Goal: Information Seeking & Learning: Learn about a topic

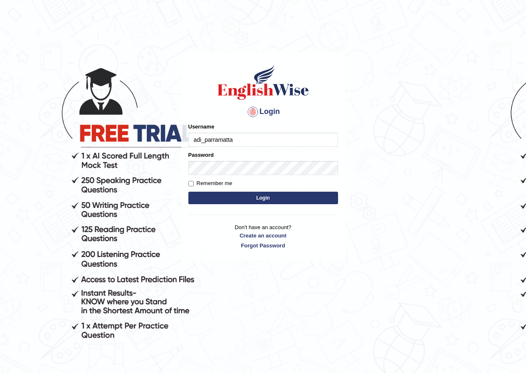
click at [196, 139] on input "adi_parramatta" at bounding box center [263, 140] width 150 height 14
click at [193, 142] on input "adi_parramatta" at bounding box center [263, 140] width 150 height 14
click at [193, 141] on input "adi_parramatta" at bounding box center [263, 140] width 150 height 14
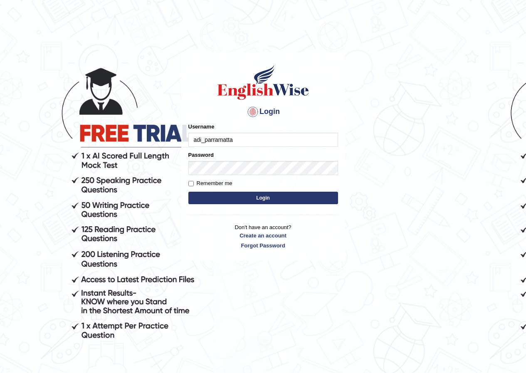
click at [275, 138] on input "adi_parramatta" at bounding box center [263, 140] width 150 height 14
type input "adi_parramatta"
click at [241, 130] on div "Username adi_parramatta" at bounding box center [263, 135] width 150 height 24
drag, startPoint x: 241, startPoint y: 130, endPoint x: 232, endPoint y: 130, distance: 8.7
click at [241, 130] on div "Username adi_parramatta" at bounding box center [263, 135] width 150 height 24
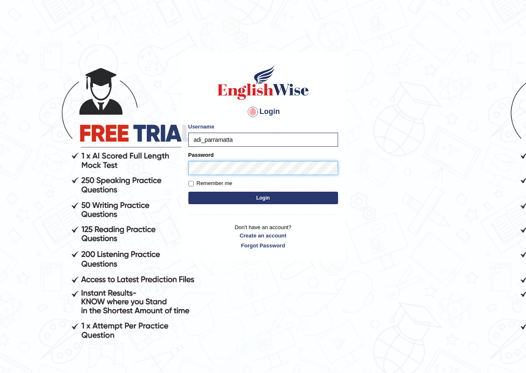
click at [188, 192] on button "Login" at bounding box center [263, 198] width 150 height 12
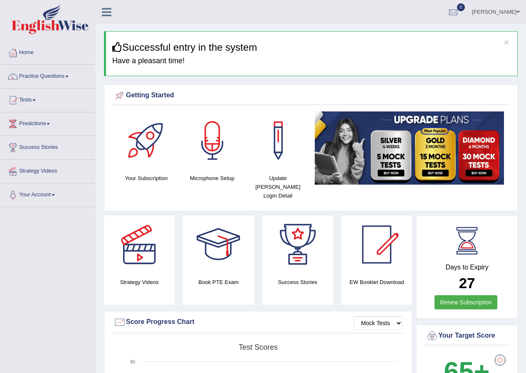
click at [72, 77] on link "Practice Questions" at bounding box center [47, 75] width 95 height 21
click at [89, 79] on link "Practice Questions" at bounding box center [47, 75] width 95 height 21
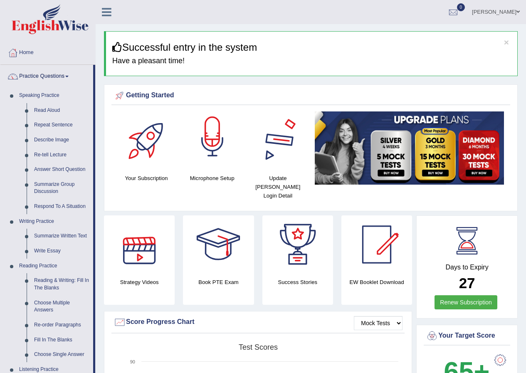
click at [213, 137] on div at bounding box center [212, 141] width 58 height 58
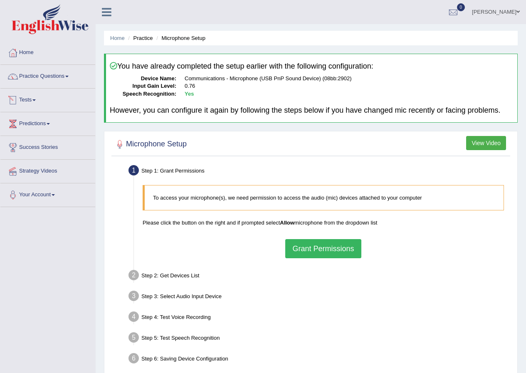
click at [43, 74] on link "Practice Questions" at bounding box center [47, 75] width 95 height 21
click at [55, 76] on link "Practice Questions" at bounding box center [47, 75] width 95 height 21
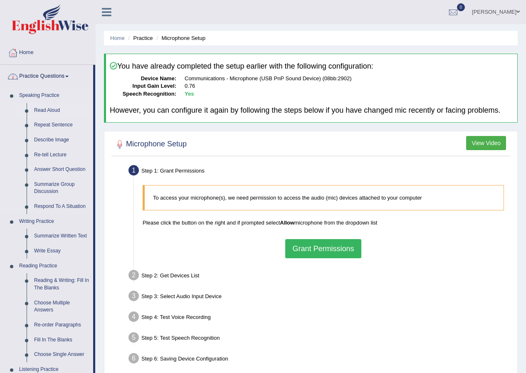
click at [47, 109] on link "Read Aloud" at bounding box center [61, 110] width 63 height 15
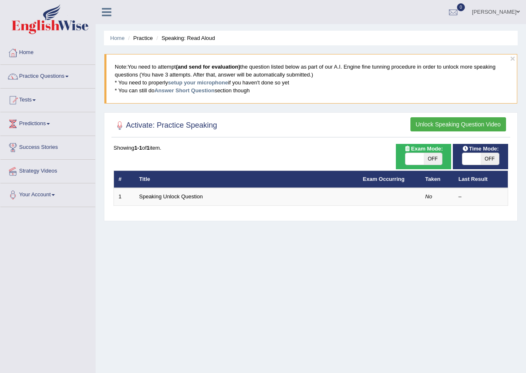
click at [166, 196] on link "Speaking Unlock Question" at bounding box center [171, 196] width 64 height 6
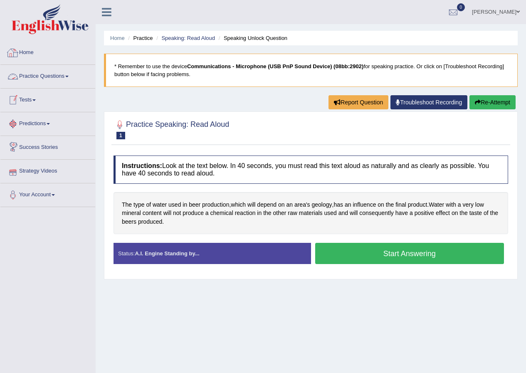
click at [66, 75] on link "Practice Questions" at bounding box center [47, 75] width 95 height 21
click at [55, 81] on link "Practice Questions" at bounding box center [47, 75] width 95 height 21
drag, startPoint x: 55, startPoint y: 81, endPoint x: 48, endPoint y: 107, distance: 26.5
click at [55, 82] on link "Practice Questions" at bounding box center [47, 75] width 95 height 21
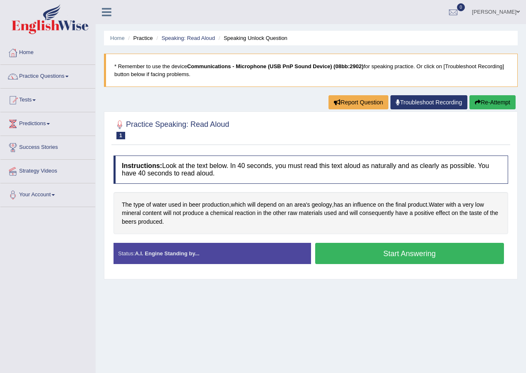
click at [53, 72] on link "Practice Questions" at bounding box center [47, 75] width 95 height 21
drag, startPoint x: 53, startPoint y: 72, endPoint x: 56, endPoint y: 80, distance: 8.7
click at [53, 72] on link "Practice Questions" at bounding box center [47, 75] width 95 height 21
click at [36, 74] on link "Practice Questions" at bounding box center [47, 75] width 95 height 21
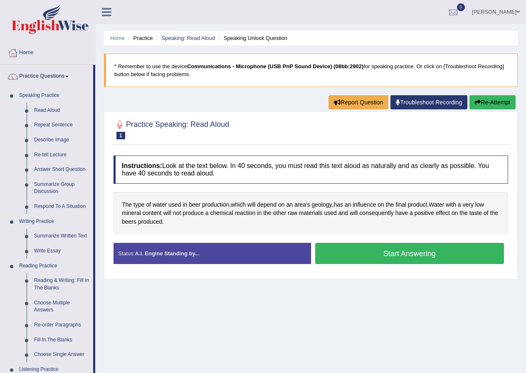
click at [378, 254] on button "Start Answering" at bounding box center [409, 253] width 189 height 21
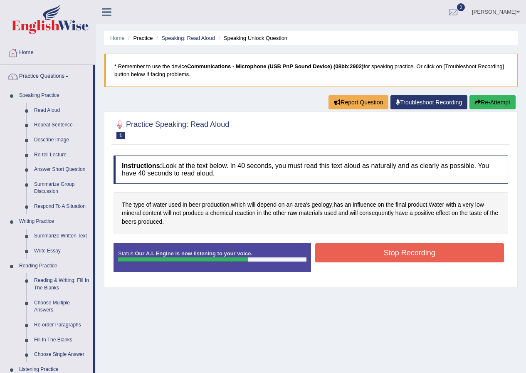
click at [378, 254] on button "Stop Recording" at bounding box center [409, 252] width 189 height 19
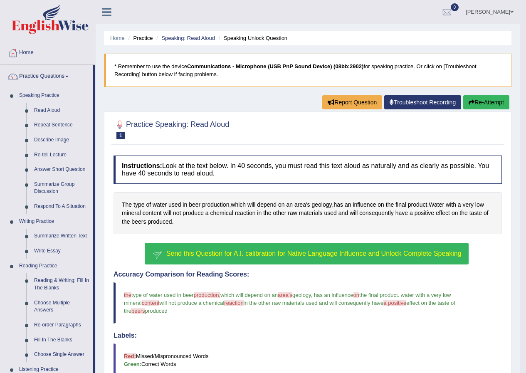
click at [225, 250] on span "Send this Question for A.I. calibration for Native Language Influence and Unloc…" at bounding box center [313, 253] width 295 height 7
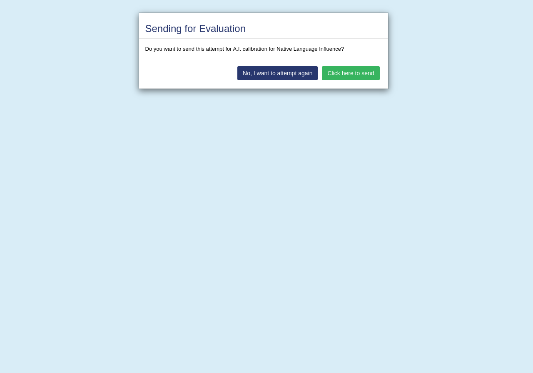
click at [344, 72] on button "Click here to send" at bounding box center [350, 73] width 57 height 14
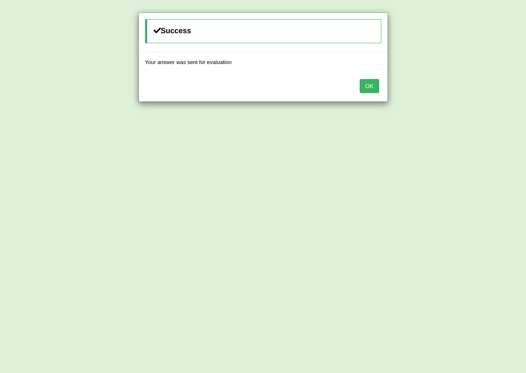
click at [367, 87] on button "OK" at bounding box center [369, 86] width 19 height 14
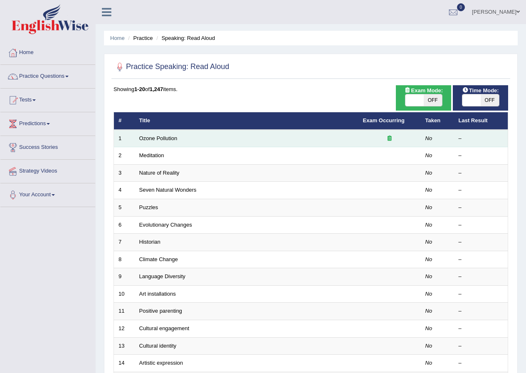
click at [371, 135] on div at bounding box center [389, 139] width 53 height 8
click at [136, 139] on td "Ozone Pollution" at bounding box center [247, 138] width 224 height 17
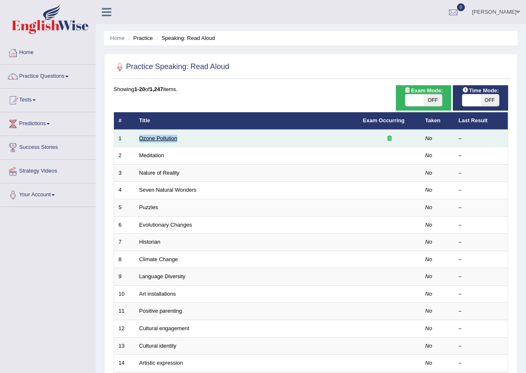
click at [156, 135] on link "Ozone Pollution" at bounding box center [158, 138] width 38 height 6
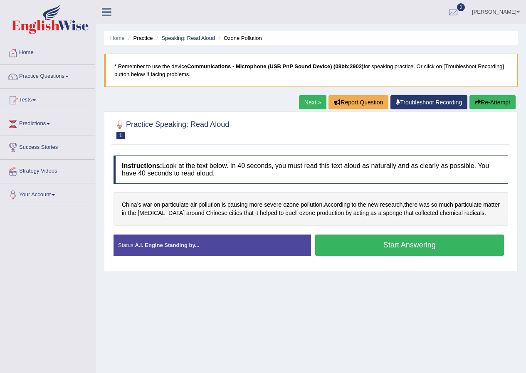
click at [401, 248] on button "Start Answering" at bounding box center [409, 245] width 189 height 21
click at [357, 290] on div "Home Practice Speaking: Read Aloud Ozone Pollution * Remember to use the device…" at bounding box center [311, 208] width 431 height 416
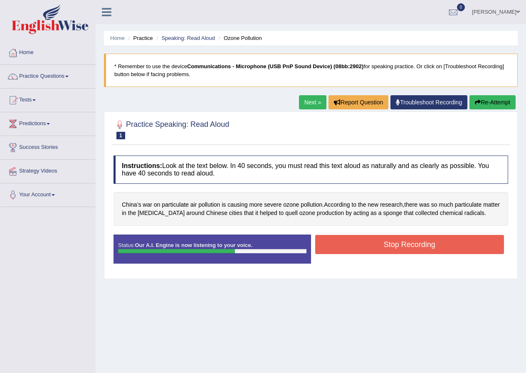
click at [435, 250] on button "Stop Recording" at bounding box center [409, 244] width 189 height 19
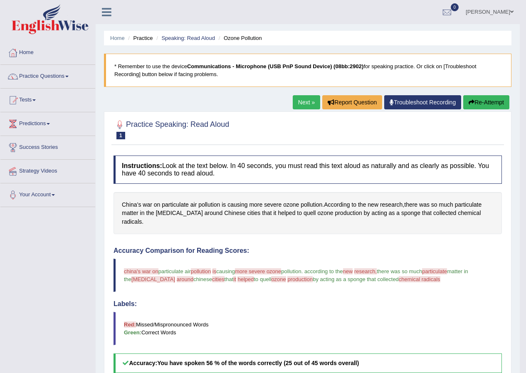
click at [293, 102] on link "Next »" at bounding box center [306, 102] width 27 height 14
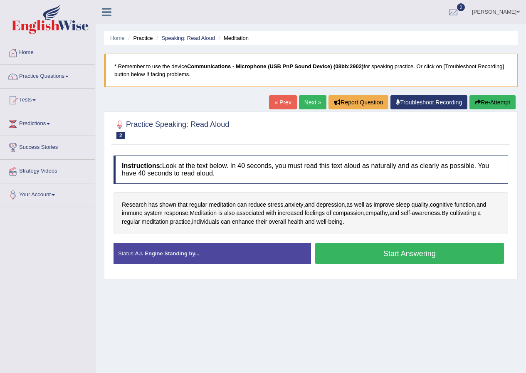
click at [402, 252] on button "Start Answering" at bounding box center [409, 253] width 189 height 21
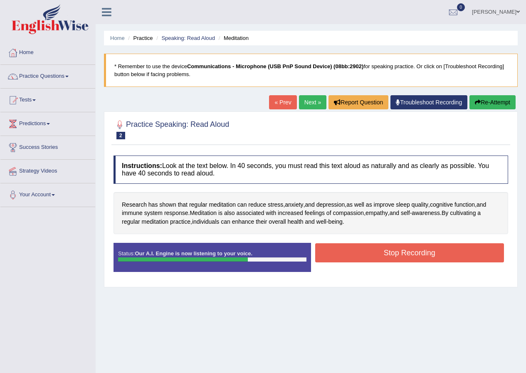
click at [419, 254] on button "Stop Recording" at bounding box center [409, 252] width 189 height 19
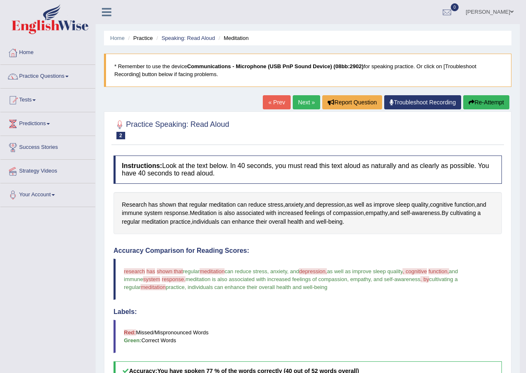
click at [296, 104] on link "Next »" at bounding box center [306, 102] width 27 height 14
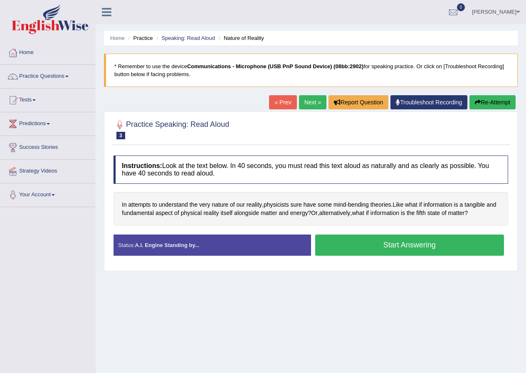
click at [399, 247] on button "Start Answering" at bounding box center [409, 245] width 189 height 21
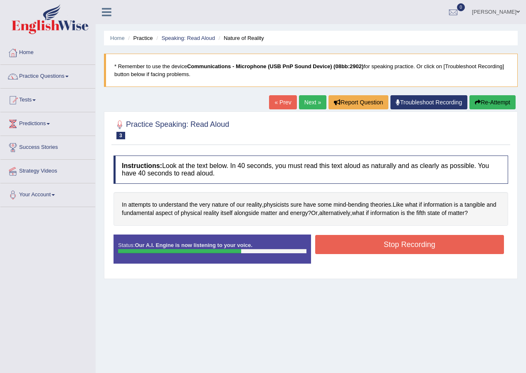
click at [401, 245] on button "Stop Recording" at bounding box center [409, 244] width 189 height 19
click at [401, 245] on div "Status: Our A.I. Engine is now listening to your voice. Start Answering Stop Re…" at bounding box center [311, 253] width 395 height 37
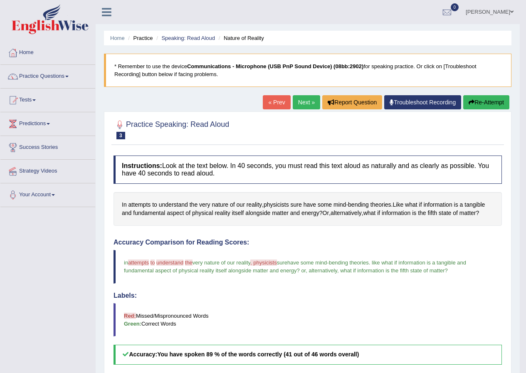
click at [300, 101] on link "Next »" at bounding box center [306, 102] width 27 height 14
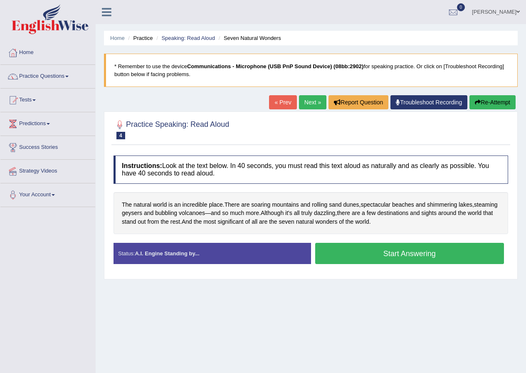
click at [402, 258] on button "Start Answering" at bounding box center [409, 253] width 189 height 21
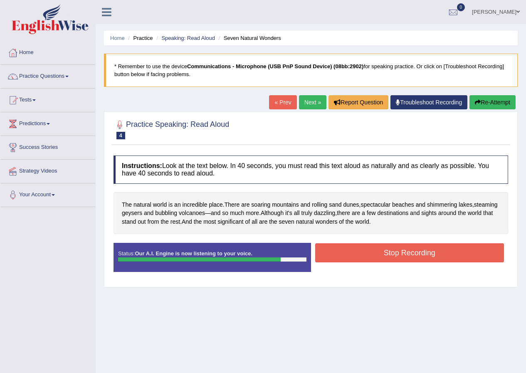
click at [411, 255] on button "Stop Recording" at bounding box center [409, 252] width 189 height 19
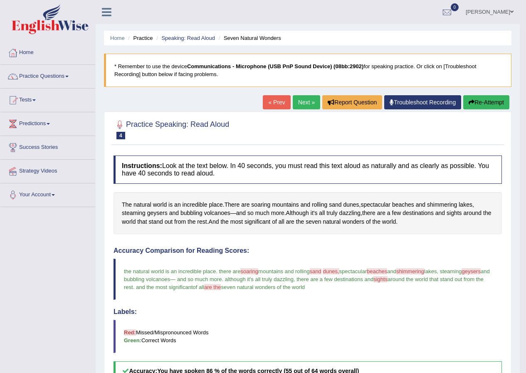
click at [304, 97] on link "Next »" at bounding box center [306, 102] width 27 height 14
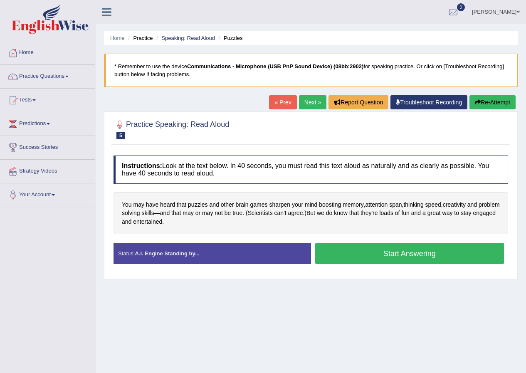
click at [422, 258] on button "Start Answering" at bounding box center [409, 253] width 189 height 21
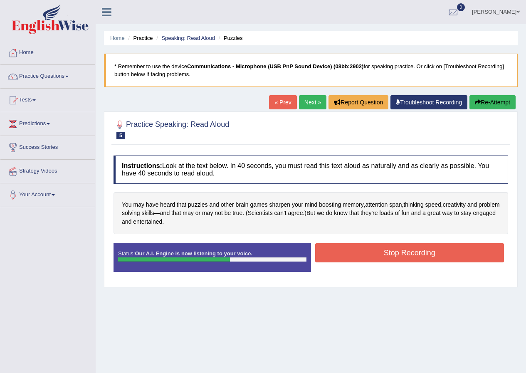
click at [424, 260] on button "Stop Recording" at bounding box center [409, 252] width 189 height 19
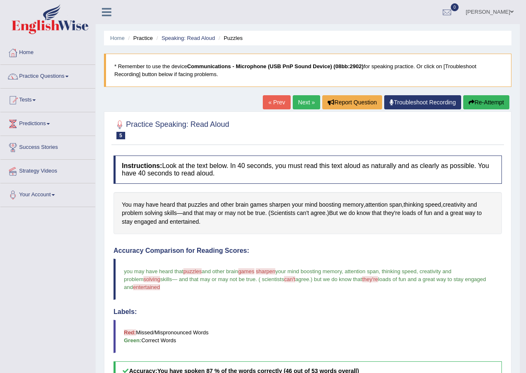
click at [302, 104] on link "Next »" at bounding box center [306, 102] width 27 height 14
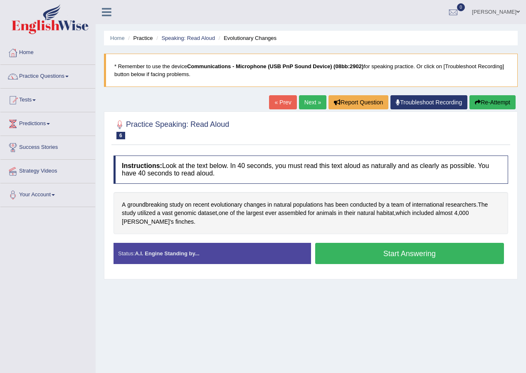
click at [381, 253] on button "Start Answering" at bounding box center [409, 253] width 189 height 21
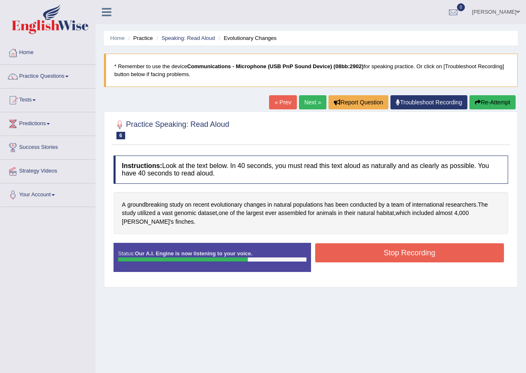
click at [385, 257] on button "Stop Recording" at bounding box center [409, 252] width 189 height 19
click at [385, 257] on div "Status: Our A.I. Engine is now listening to your voice. Start Answering Stop Re…" at bounding box center [311, 261] width 395 height 37
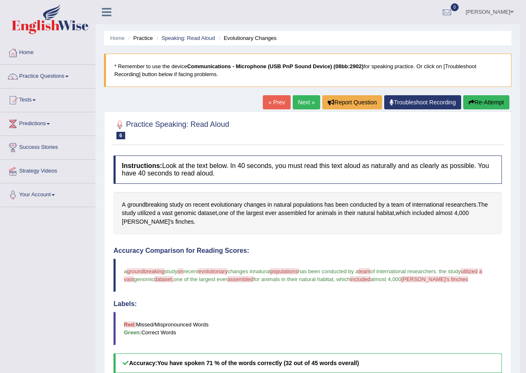
click at [298, 102] on link "Next »" at bounding box center [306, 102] width 27 height 14
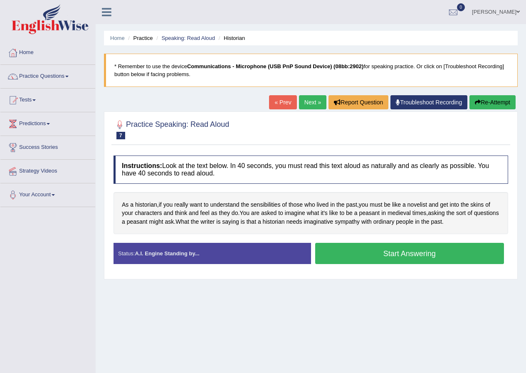
click at [374, 258] on button "Start Answering" at bounding box center [409, 253] width 189 height 21
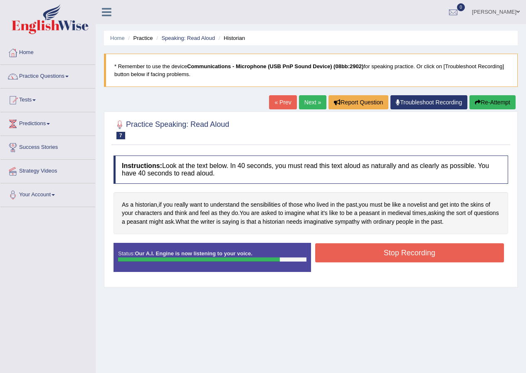
click at [369, 258] on button "Stop Recording" at bounding box center [409, 252] width 189 height 19
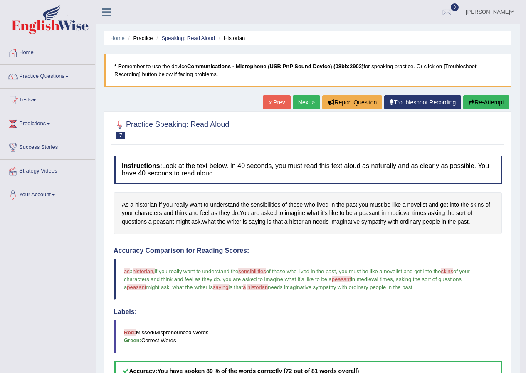
click at [303, 104] on link "Next »" at bounding box center [306, 102] width 27 height 14
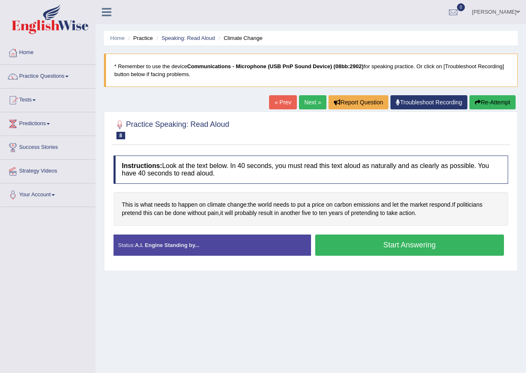
click at [450, 247] on button "Start Answering" at bounding box center [409, 245] width 189 height 21
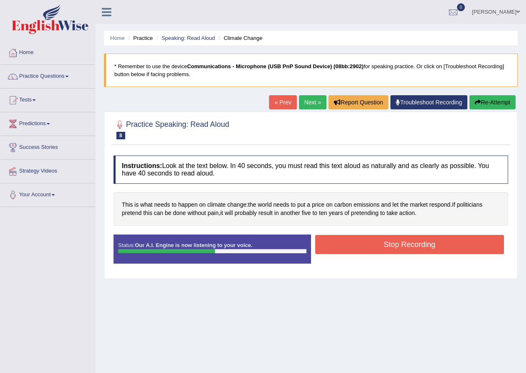
click at [440, 246] on button "Stop Recording" at bounding box center [409, 244] width 189 height 19
click at [440, 246] on div "Status: Our A.I. Engine is now listening to your voice. Start Answering Stop Re…" at bounding box center [311, 253] width 395 height 37
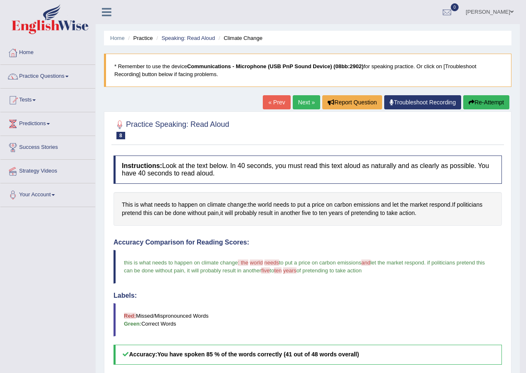
click at [310, 100] on link "Next »" at bounding box center [306, 102] width 27 height 14
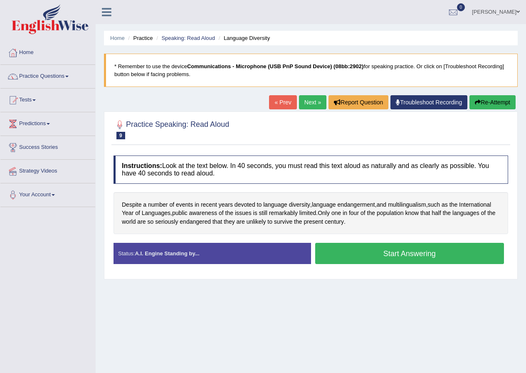
click at [392, 247] on button "Start Answering" at bounding box center [409, 253] width 189 height 21
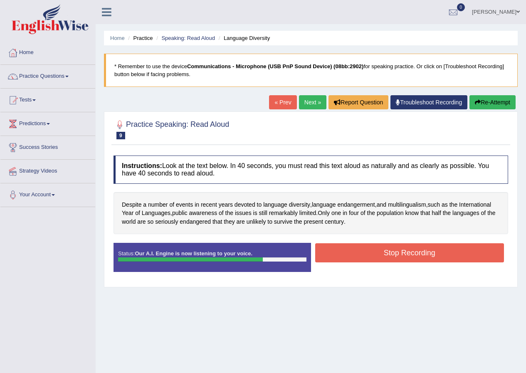
click at [368, 253] on button "Stop Recording" at bounding box center [409, 252] width 189 height 19
drag, startPoint x: 368, startPoint y: 253, endPoint x: 360, endPoint y: 253, distance: 8.3
click at [368, 253] on div "Status: Our A.I. Engine is now listening to your voice. Start Answering Stop Re…" at bounding box center [311, 261] width 395 height 37
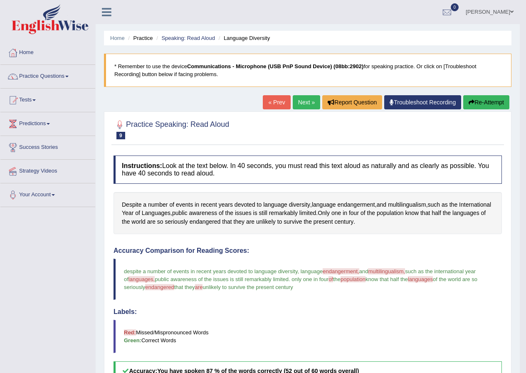
click at [301, 100] on link "Next »" at bounding box center [306, 102] width 27 height 14
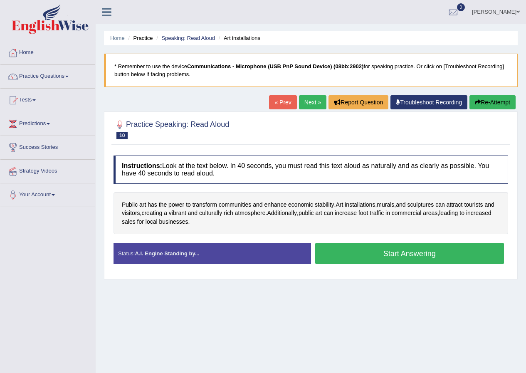
click at [425, 255] on button "Start Answering" at bounding box center [409, 253] width 189 height 21
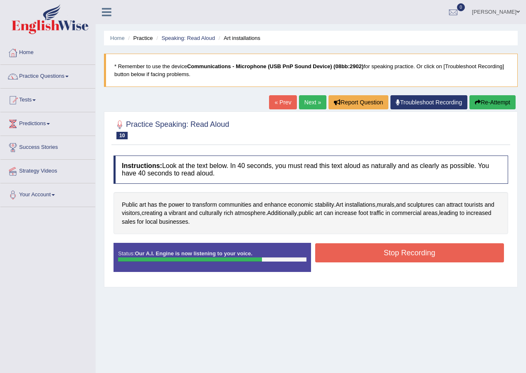
click at [441, 254] on button "Stop Recording" at bounding box center [409, 252] width 189 height 19
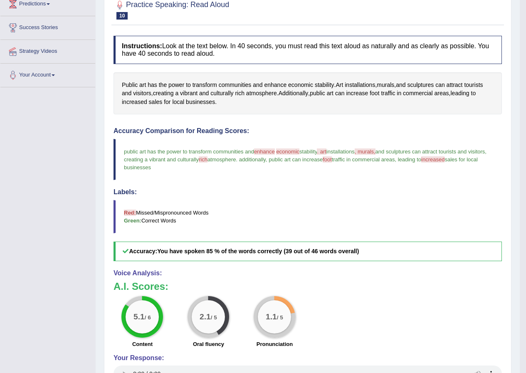
scroll to position [78, 0]
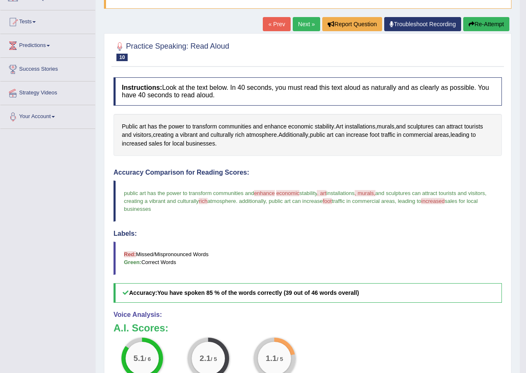
click at [303, 25] on link "Next »" at bounding box center [306, 24] width 27 height 14
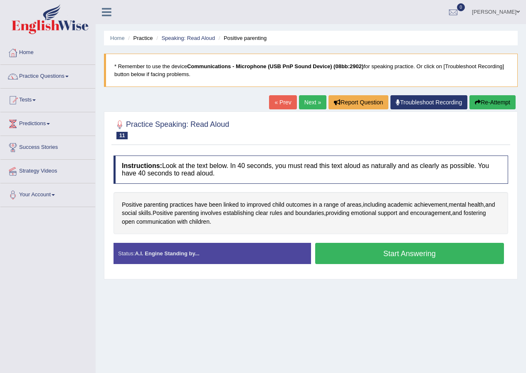
click at [406, 255] on button "Start Answering" at bounding box center [409, 253] width 189 height 21
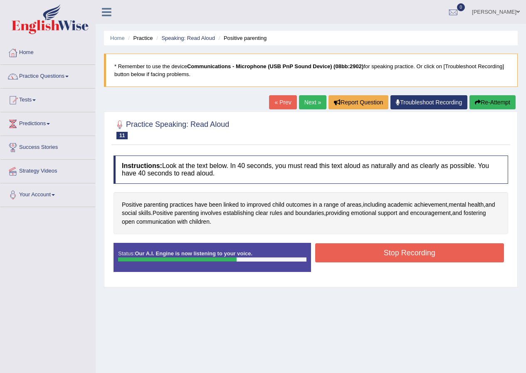
click at [417, 251] on button "Stop Recording" at bounding box center [409, 252] width 189 height 19
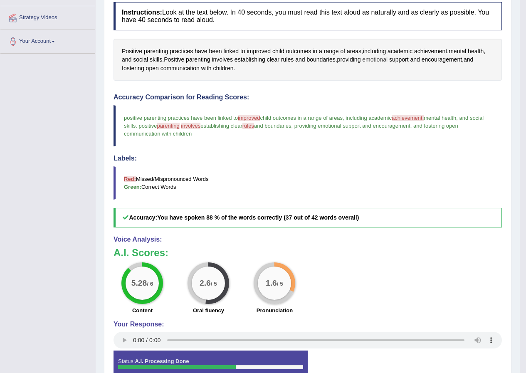
scroll to position [37, 0]
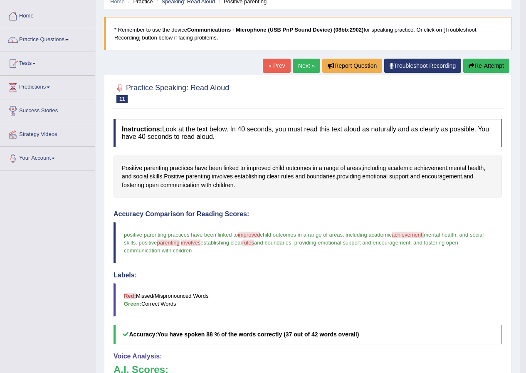
click at [312, 62] on link "Next »" at bounding box center [306, 66] width 27 height 14
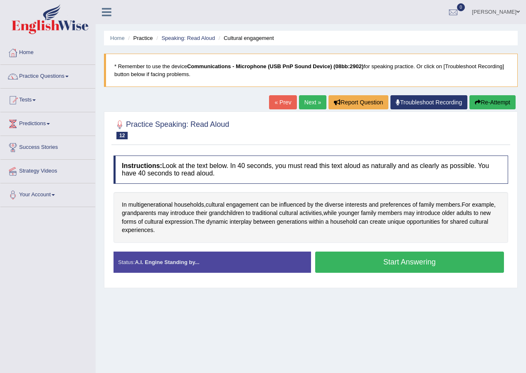
click at [403, 260] on button "Start Answering" at bounding box center [409, 262] width 189 height 21
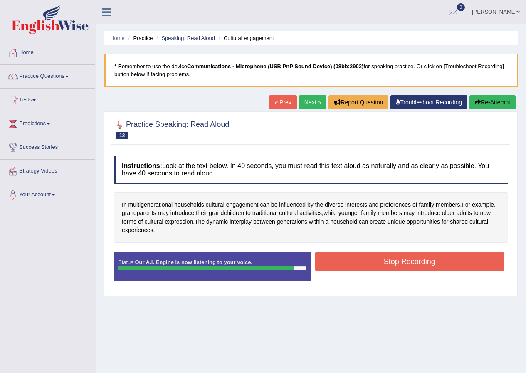
click at [382, 262] on button "Stop Recording" at bounding box center [409, 261] width 189 height 19
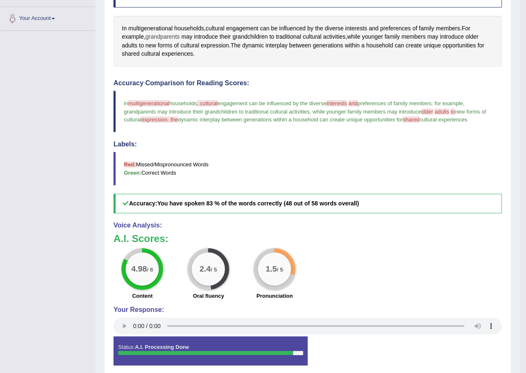
scroll to position [211, 0]
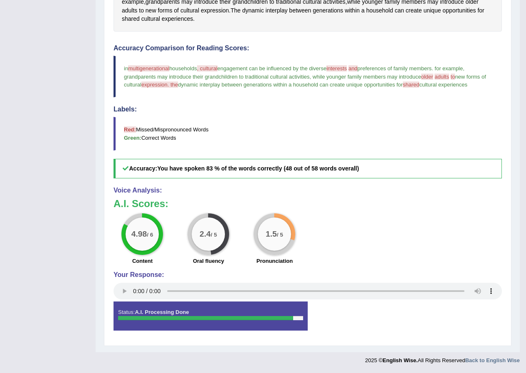
click at [158, 122] on blockquote "Red: Missed/Mispronounced Words Green: Correct Words" at bounding box center [308, 133] width 389 height 33
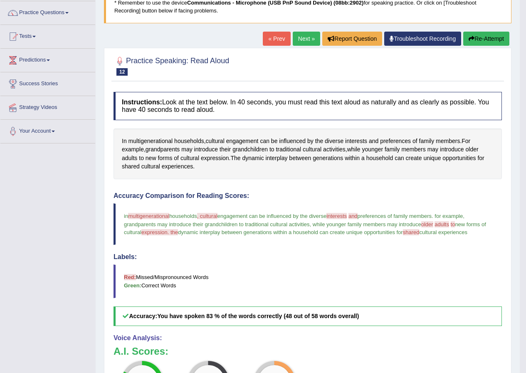
scroll to position [0, 0]
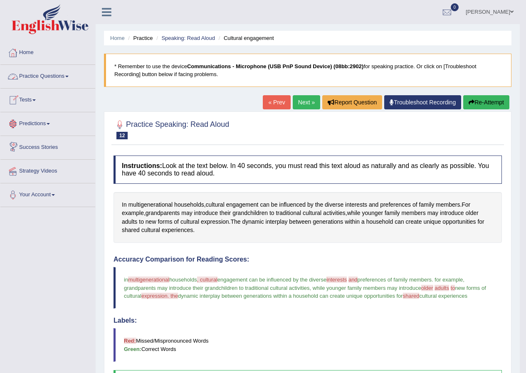
click at [55, 71] on link "Practice Questions" at bounding box center [47, 75] width 95 height 21
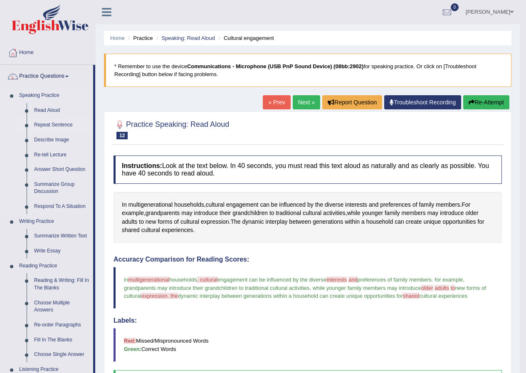
click at [45, 124] on link "Repeat Sentence" at bounding box center [61, 125] width 63 height 15
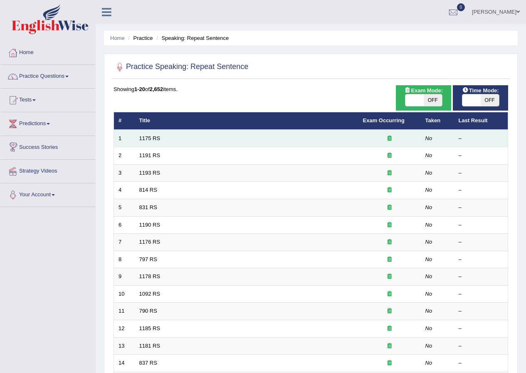
click at [252, 140] on td "1175 RS" at bounding box center [247, 138] width 224 height 17
click at [244, 145] on td "1175 RS" at bounding box center [247, 138] width 224 height 17
click at [245, 145] on td "1175 RS" at bounding box center [247, 138] width 224 height 17
click at [359, 136] on td at bounding box center [390, 138] width 62 height 17
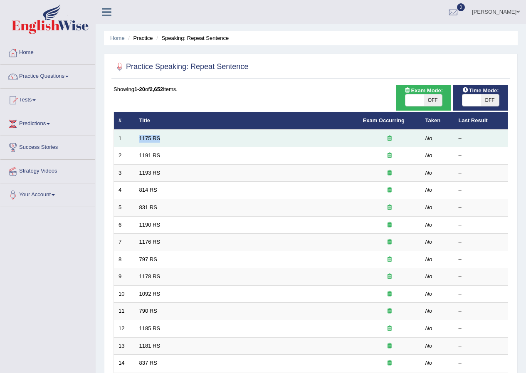
click at [359, 136] on td at bounding box center [390, 138] width 62 height 17
click at [141, 139] on link "1175 RS" at bounding box center [149, 138] width 21 height 6
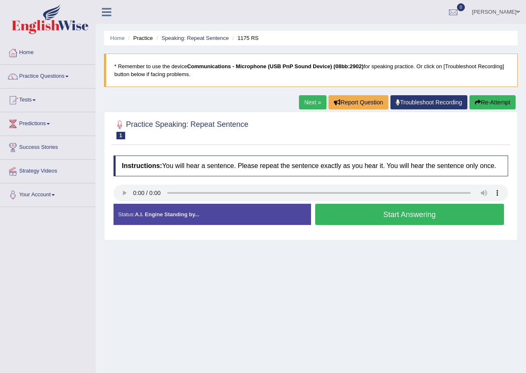
click at [382, 214] on button "Start Answering" at bounding box center [409, 214] width 189 height 21
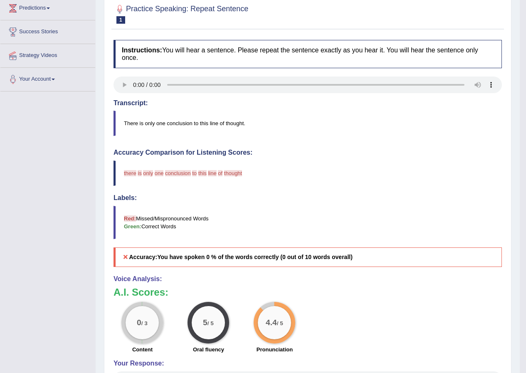
scroll to position [79, 0]
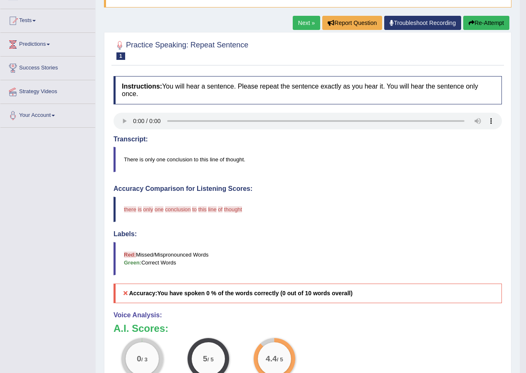
click at [480, 20] on button "Re-Attempt" at bounding box center [487, 23] width 46 height 14
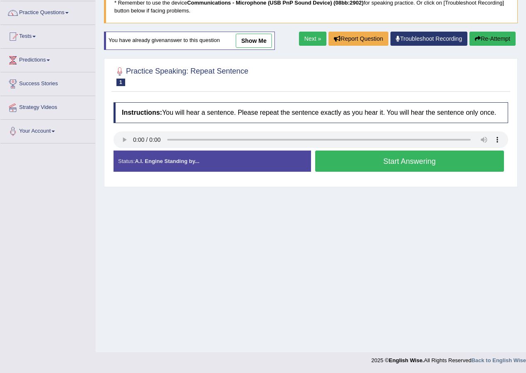
drag, startPoint x: 358, startPoint y: 159, endPoint x: 362, endPoint y: 156, distance: 4.7
click at [360, 157] on button "Start Answering" at bounding box center [409, 161] width 189 height 21
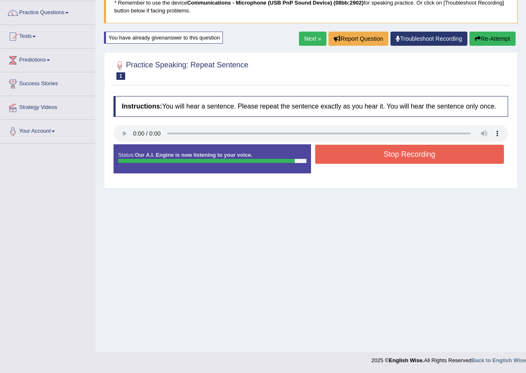
drag, startPoint x: 362, startPoint y: 156, endPoint x: 365, endPoint y: 150, distance: 6.1
click at [365, 151] on button "Stop Recording" at bounding box center [409, 154] width 189 height 19
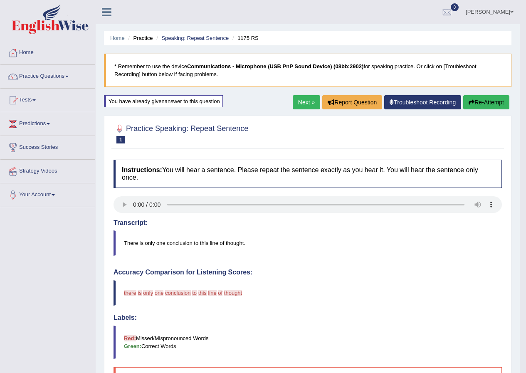
click at [491, 103] on button "Re-Attempt" at bounding box center [487, 102] width 46 height 14
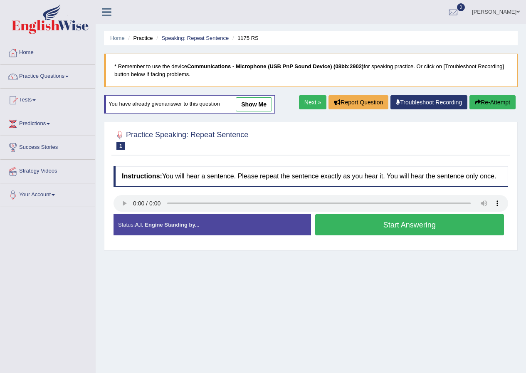
drag, startPoint x: 411, startPoint y: 229, endPoint x: 414, endPoint y: 226, distance: 4.7
click at [413, 227] on button "Start Answering" at bounding box center [409, 224] width 189 height 21
click at [414, 226] on button "Start Answering" at bounding box center [409, 224] width 189 height 21
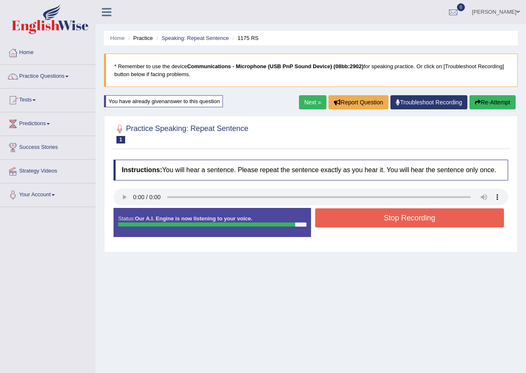
drag, startPoint x: 414, startPoint y: 226, endPoint x: 421, endPoint y: 223, distance: 7.1
click at [420, 224] on button "Stop Recording" at bounding box center [409, 217] width 189 height 19
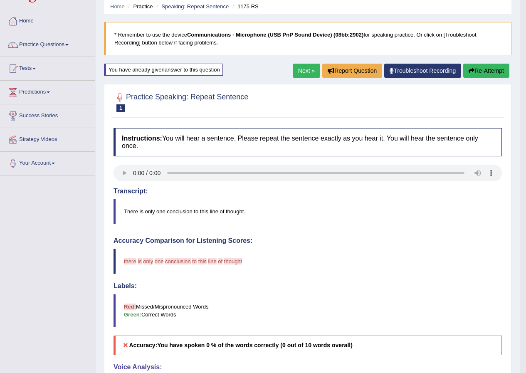
scroll to position [0, 0]
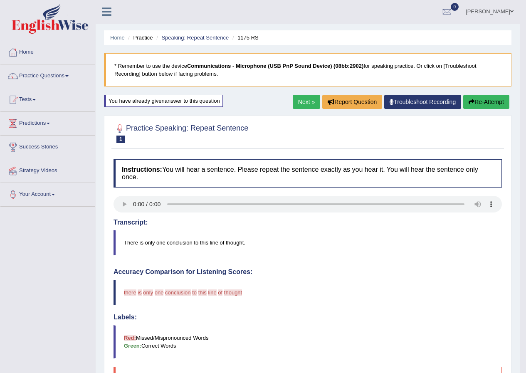
click at [301, 105] on link "Next »" at bounding box center [306, 102] width 27 height 14
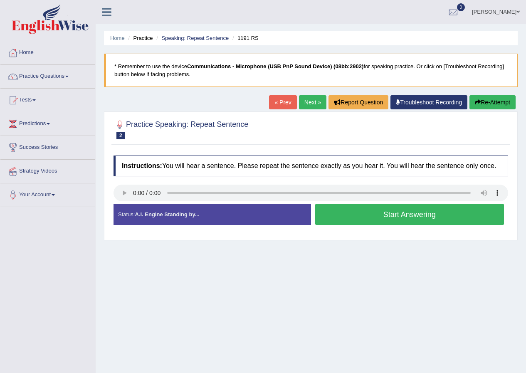
click at [397, 216] on button "Start Answering" at bounding box center [409, 214] width 189 height 21
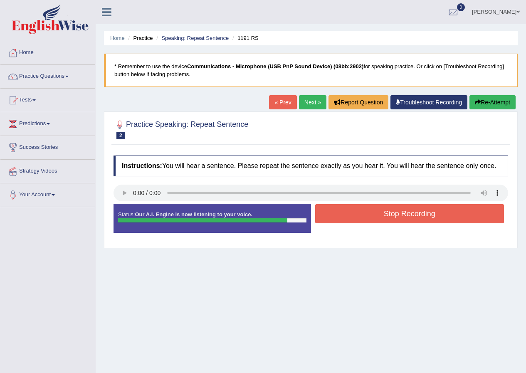
click at [403, 211] on button "Stop Recording" at bounding box center [409, 213] width 189 height 19
click at [403, 211] on div "Status: Our A.I. Engine is now listening to your voice. Start Answering Stop Re…" at bounding box center [311, 222] width 395 height 37
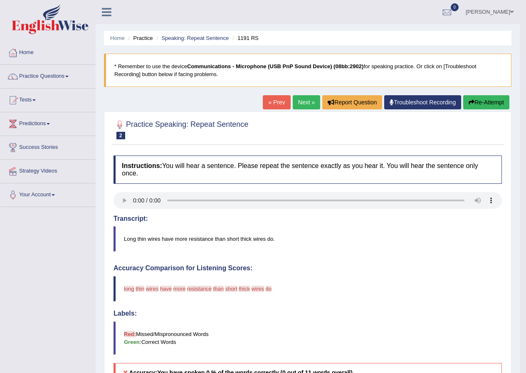
click at [308, 103] on link "Next »" at bounding box center [306, 102] width 27 height 14
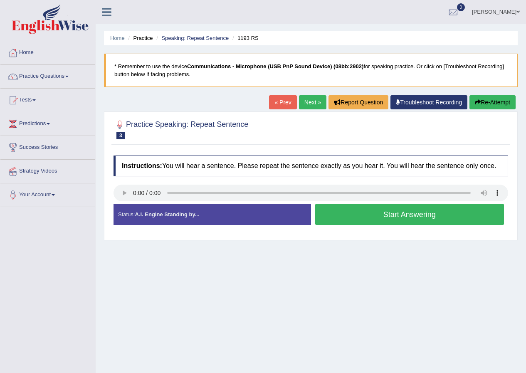
click at [398, 211] on button "Start Answering" at bounding box center [409, 214] width 189 height 21
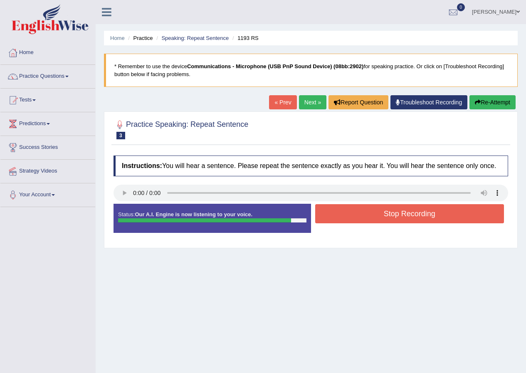
click at [448, 219] on button "Stop Recording" at bounding box center [409, 213] width 189 height 19
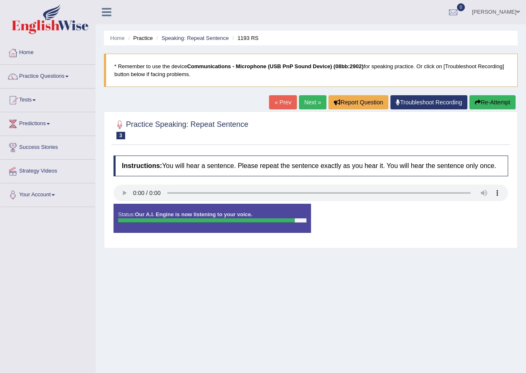
click at [448, 219] on div "Status: Our A.I. Engine is now listening to your voice. Start Answering Stop Re…" at bounding box center [311, 222] width 395 height 37
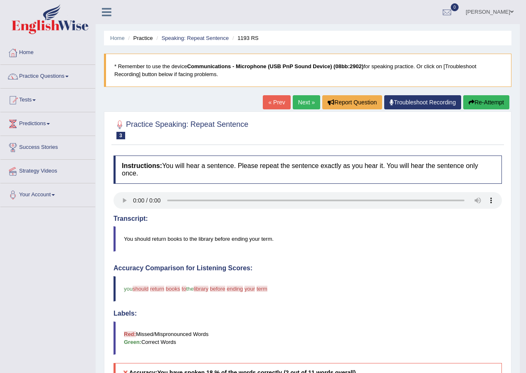
click at [305, 100] on link "Next »" at bounding box center [306, 102] width 27 height 14
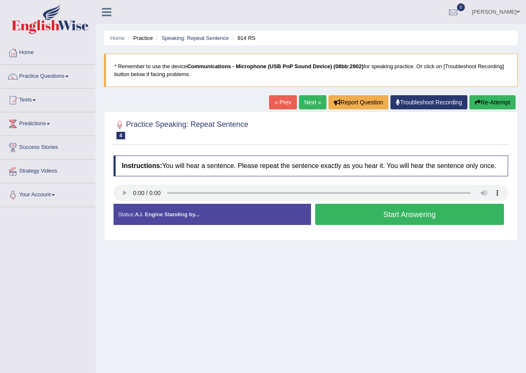
click at [398, 222] on button "Start Answering" at bounding box center [409, 214] width 189 height 21
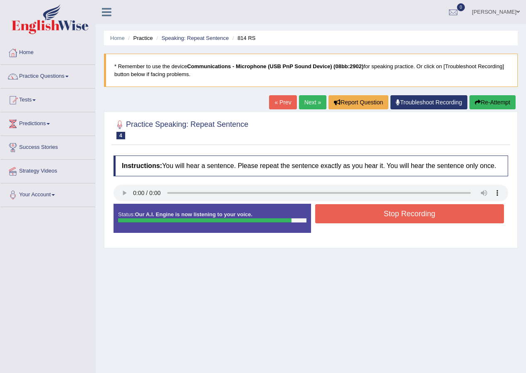
click at [443, 203] on div at bounding box center [311, 194] width 395 height 19
click at [447, 216] on button "Stop Recording" at bounding box center [409, 213] width 189 height 19
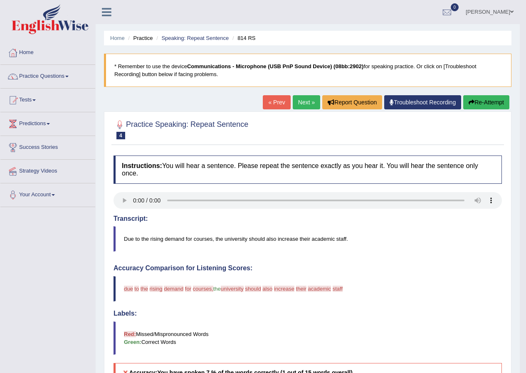
click at [485, 103] on button "Re-Attempt" at bounding box center [487, 102] width 46 height 14
drag, startPoint x: 485, startPoint y: 103, endPoint x: 479, endPoint y: 107, distance: 6.9
click at [485, 103] on button "Re-Attempt" at bounding box center [487, 102] width 46 height 14
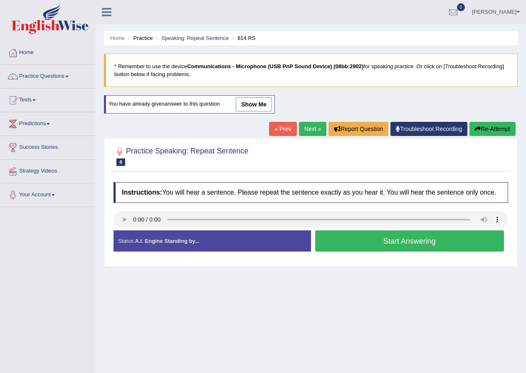
click at [358, 247] on button "Start Answering" at bounding box center [409, 241] width 189 height 21
click at [358, 247] on div "Home Practice Speaking: Repeat Sentence 814 RS * Remember to use the device Com…" at bounding box center [311, 208] width 431 height 416
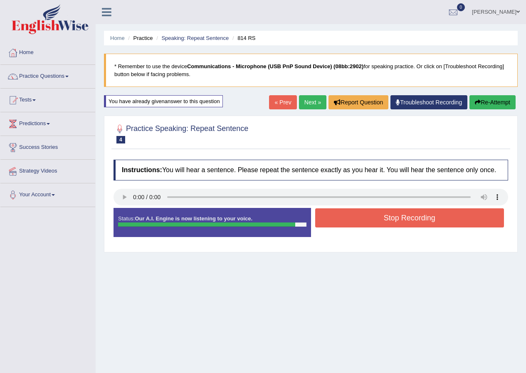
click at [427, 219] on button "Stop Recording" at bounding box center [409, 217] width 189 height 19
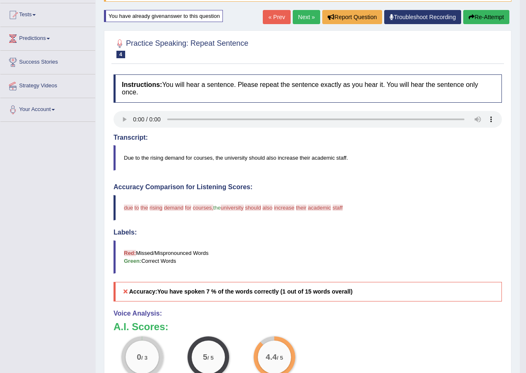
scroll to position [84, 0]
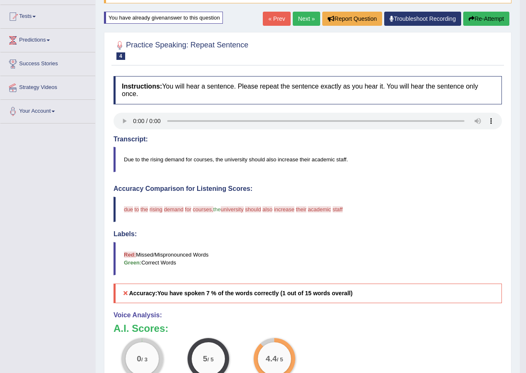
click at [476, 22] on button "Re-Attempt" at bounding box center [487, 19] width 46 height 14
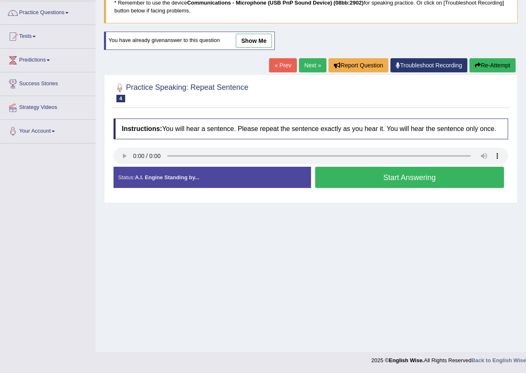
click at [389, 175] on button "Start Answering" at bounding box center [409, 177] width 189 height 21
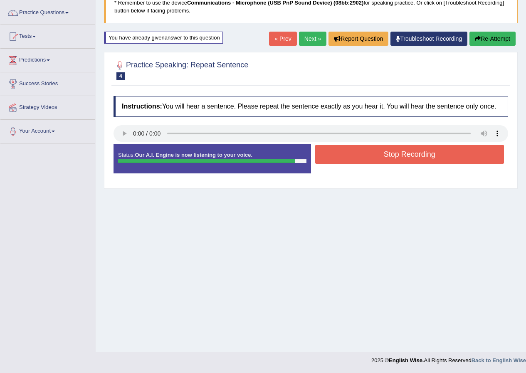
click at [389, 175] on div "Status: Our A.I. Engine is now listening to your voice. Start Answering Stop Re…" at bounding box center [311, 162] width 395 height 37
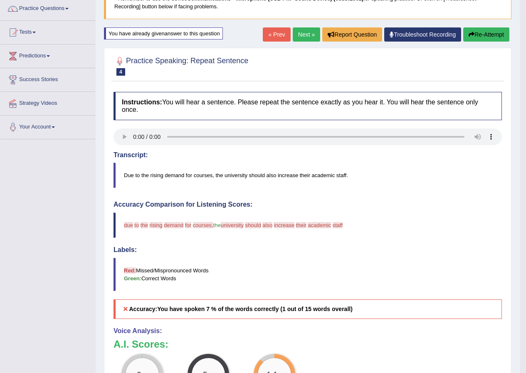
scroll to position [22, 0]
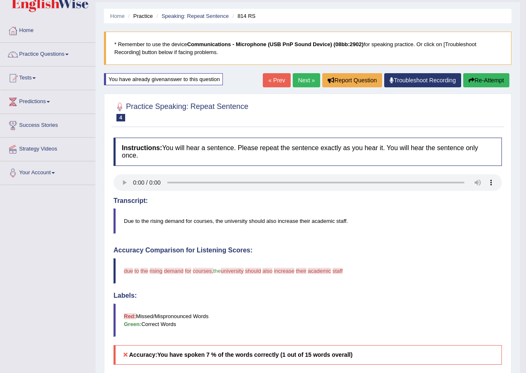
click at [301, 76] on link "Next »" at bounding box center [306, 80] width 27 height 14
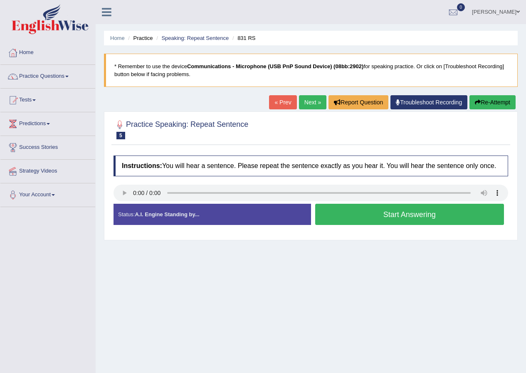
click at [402, 214] on button "Start Answering" at bounding box center [409, 214] width 189 height 21
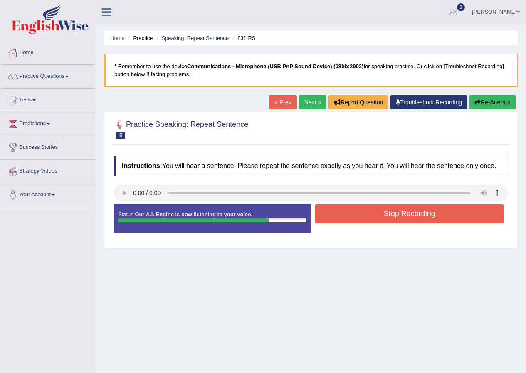
click at [400, 217] on button "Stop Recording" at bounding box center [409, 213] width 189 height 19
click at [400, 217] on div "Status: Our A.I. Engine is now listening to your voice. Start Answering Stop Re…" at bounding box center [311, 222] width 395 height 37
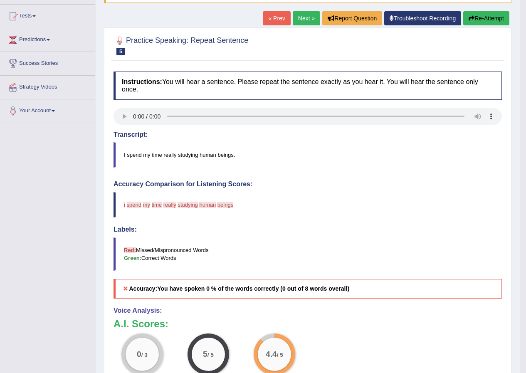
scroll to position [83, 0]
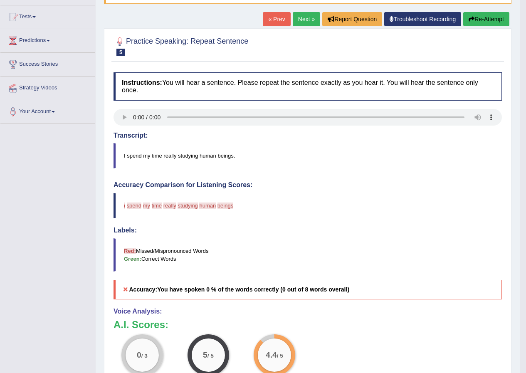
click at [303, 20] on link "Next »" at bounding box center [306, 19] width 27 height 14
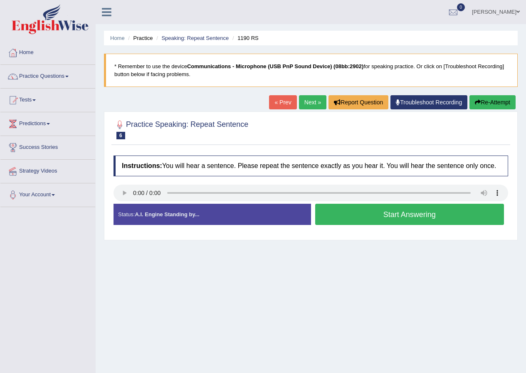
click at [419, 216] on button "Start Answering" at bounding box center [409, 214] width 189 height 21
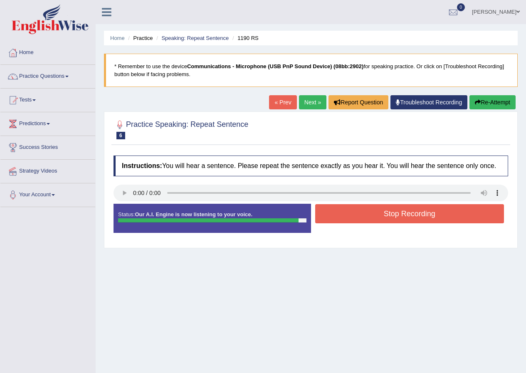
click at [395, 220] on button "Stop Recording" at bounding box center [409, 213] width 189 height 19
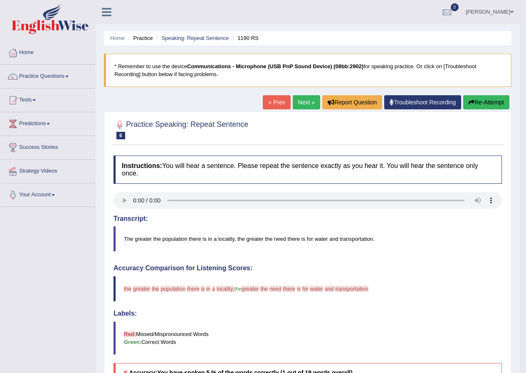
click at [301, 100] on link "Next »" at bounding box center [306, 102] width 27 height 14
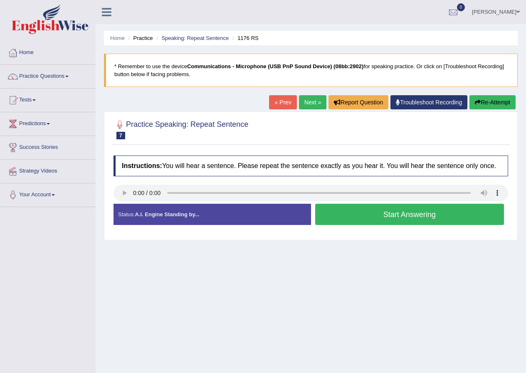
click at [376, 216] on button "Start Answering" at bounding box center [409, 214] width 189 height 21
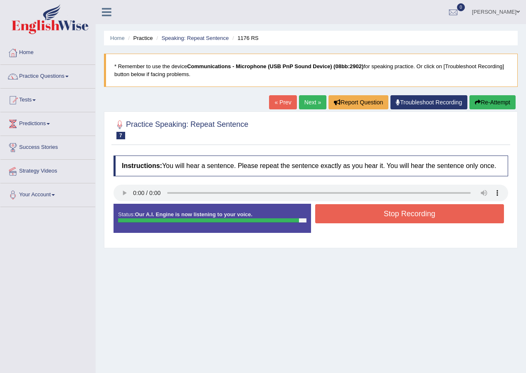
click at [470, 217] on button "Stop Recording" at bounding box center [409, 213] width 189 height 19
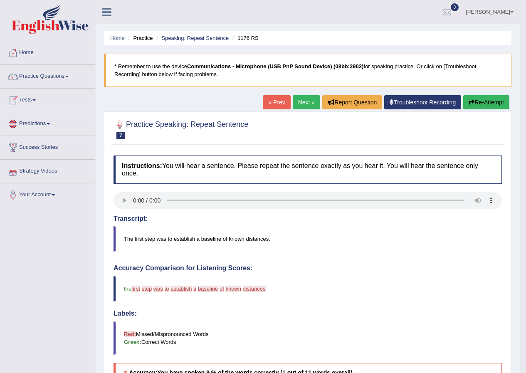
click at [303, 102] on link "Next »" at bounding box center [306, 102] width 27 height 14
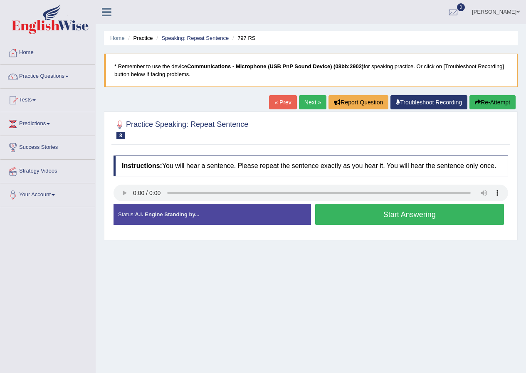
click at [399, 218] on button "Start Answering" at bounding box center [409, 214] width 189 height 21
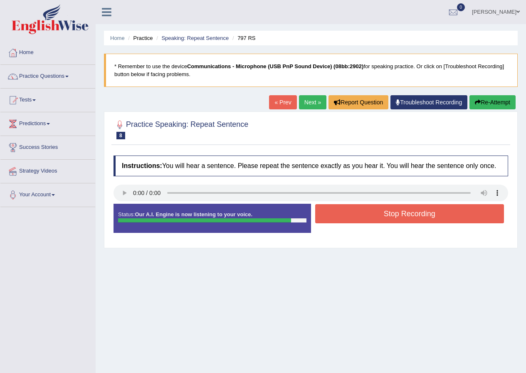
click at [391, 215] on button "Stop Recording" at bounding box center [409, 213] width 189 height 19
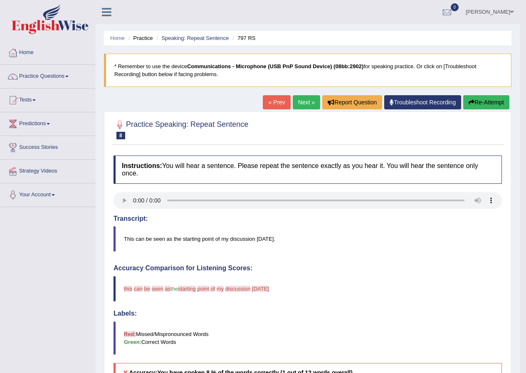
click at [293, 104] on link "Next »" at bounding box center [306, 102] width 27 height 14
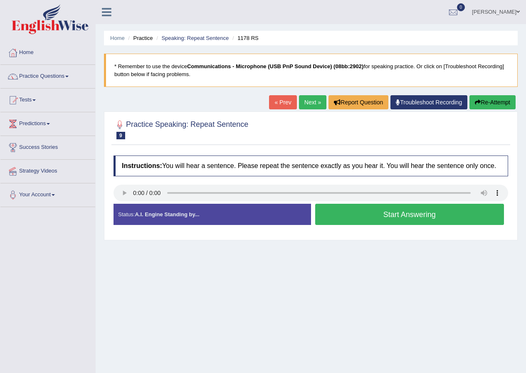
click at [430, 216] on button "Start Answering" at bounding box center [409, 214] width 189 height 21
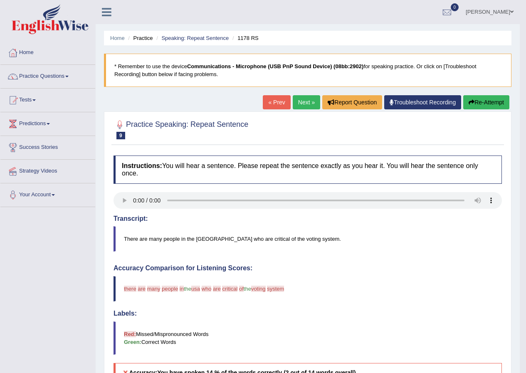
click at [304, 100] on link "Next »" at bounding box center [306, 102] width 27 height 14
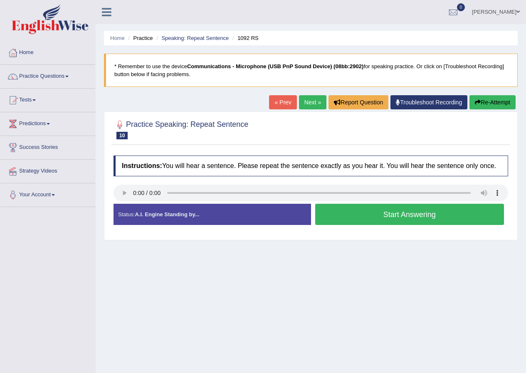
click at [401, 217] on button "Start Answering" at bounding box center [409, 214] width 189 height 21
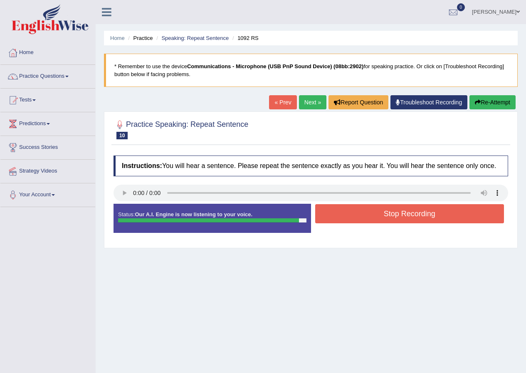
click at [401, 213] on button "Stop Recording" at bounding box center [409, 213] width 189 height 19
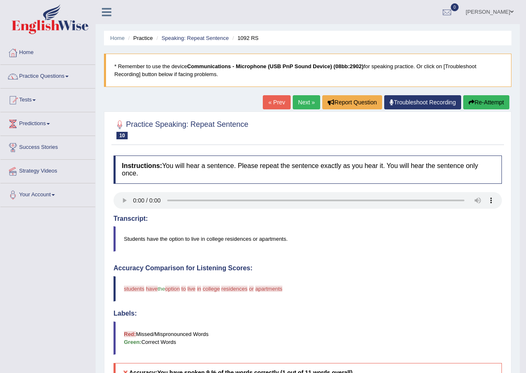
click at [298, 100] on link "Next »" at bounding box center [306, 102] width 27 height 14
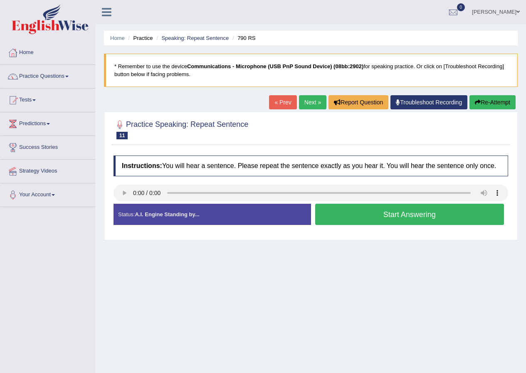
click at [399, 214] on button "Start Answering" at bounding box center [409, 214] width 189 height 21
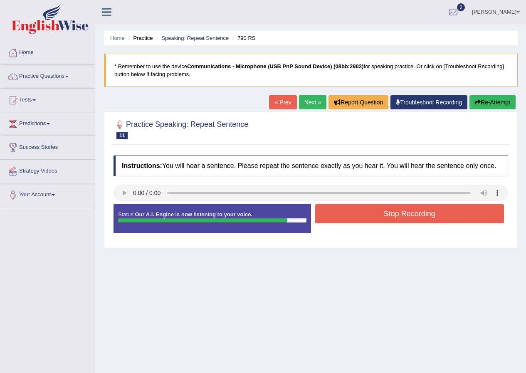
click at [454, 211] on button "Stop Recording" at bounding box center [409, 213] width 189 height 19
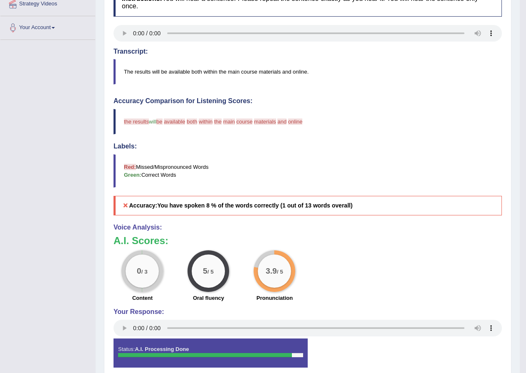
scroll to position [79, 0]
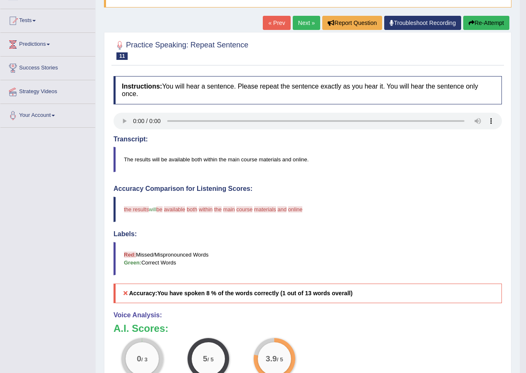
click at [308, 22] on link "Next »" at bounding box center [306, 23] width 27 height 14
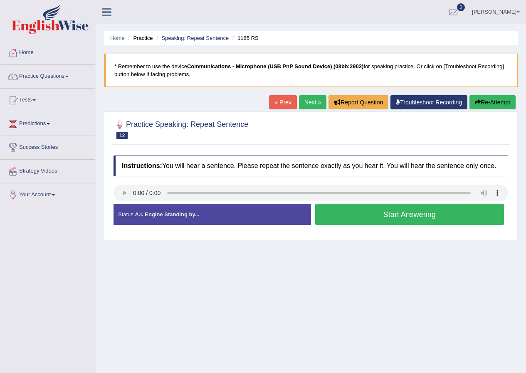
click at [374, 214] on button "Start Answering" at bounding box center [409, 214] width 189 height 21
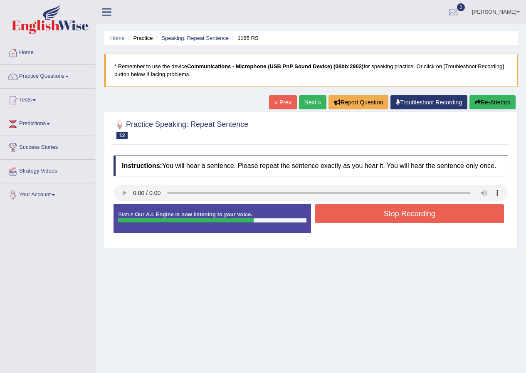
click at [412, 214] on button "Stop Recording" at bounding box center [409, 213] width 189 height 19
click at [412, 214] on div "Status: Our A.I. Engine is now listening to your voice. Start Answering Stop Re…" at bounding box center [311, 222] width 395 height 37
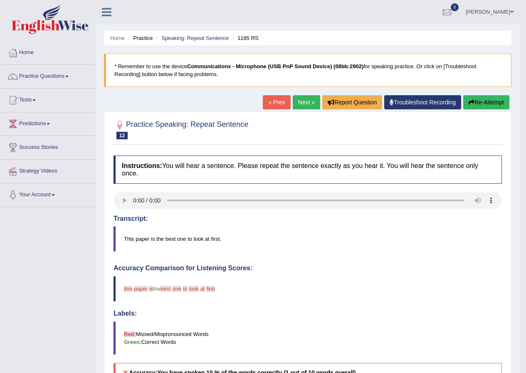
click at [304, 103] on link "Next »" at bounding box center [306, 102] width 27 height 14
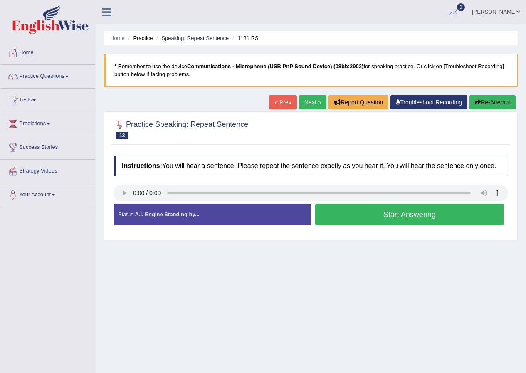
click at [440, 213] on button "Start Answering" at bounding box center [409, 214] width 189 height 21
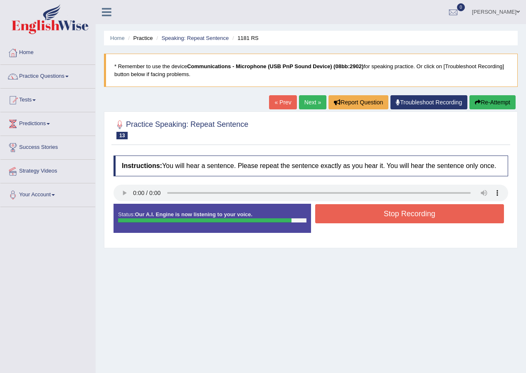
click at [442, 210] on button "Stop Recording" at bounding box center [409, 213] width 189 height 19
click at [442, 210] on div "Status: Our A.I. Engine is now listening to your voice. Start Answering Stop Re…" at bounding box center [311, 222] width 395 height 37
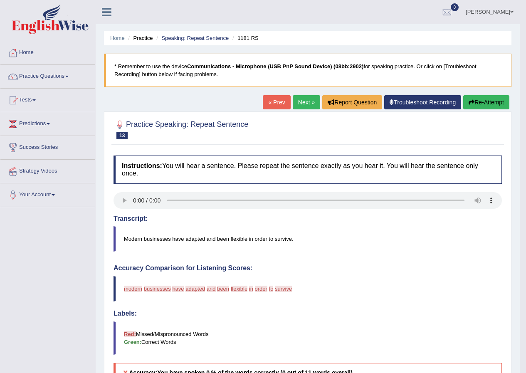
click at [308, 97] on link "Next »" at bounding box center [306, 102] width 27 height 14
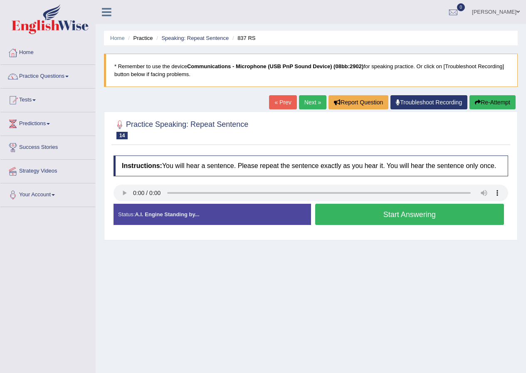
drag, startPoint x: 379, startPoint y: 216, endPoint x: 382, endPoint y: 208, distance: 8.2
click at [382, 212] on button "Start Answering" at bounding box center [409, 214] width 189 height 21
click at [382, 211] on button "Start Answering" at bounding box center [409, 214] width 189 height 21
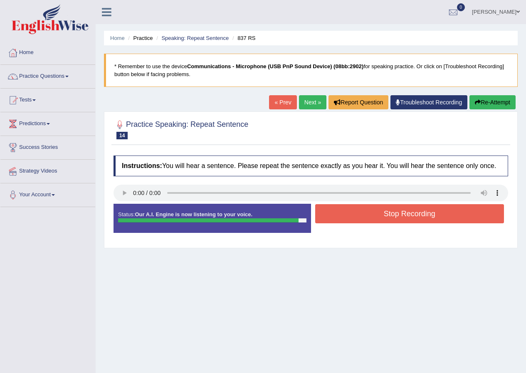
click at [387, 213] on button "Stop Recording" at bounding box center [409, 213] width 189 height 19
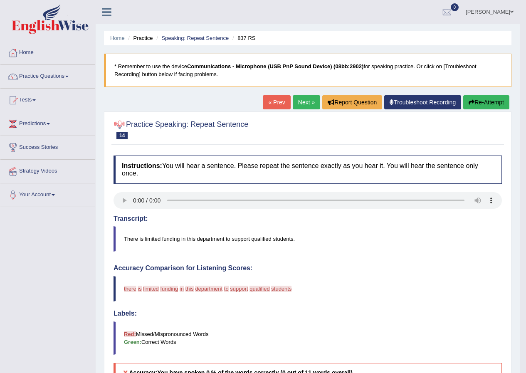
click at [306, 101] on link "Next »" at bounding box center [306, 102] width 27 height 14
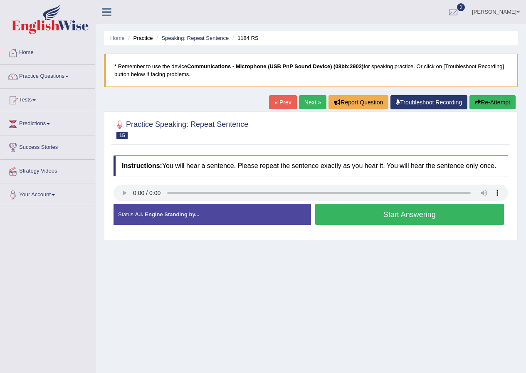
drag, startPoint x: 373, startPoint y: 215, endPoint x: 381, endPoint y: 209, distance: 9.8
click at [375, 214] on button "Start Answering" at bounding box center [409, 214] width 189 height 21
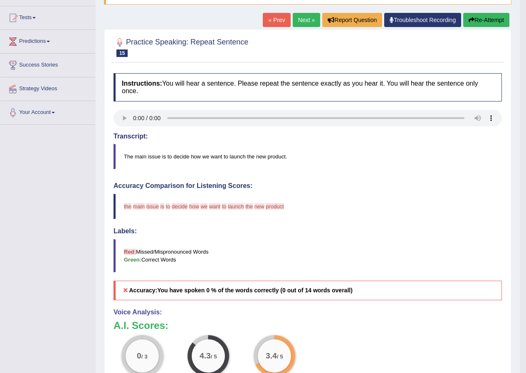
scroll to position [83, 0]
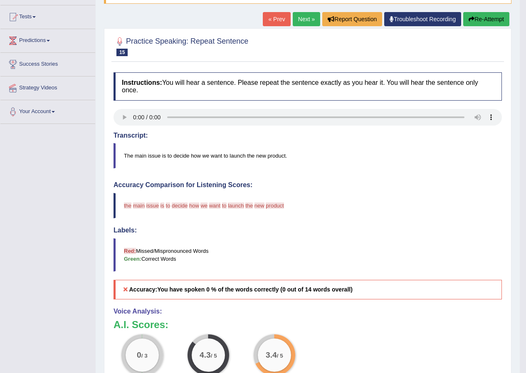
click at [310, 19] on link "Next »" at bounding box center [306, 19] width 27 height 14
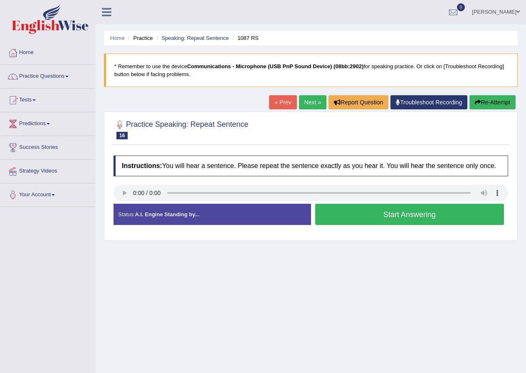
click at [410, 215] on button "Start Answering" at bounding box center [409, 214] width 189 height 21
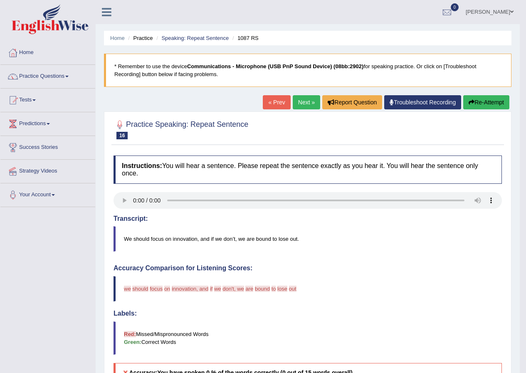
click at [307, 98] on link "Next »" at bounding box center [306, 102] width 27 height 14
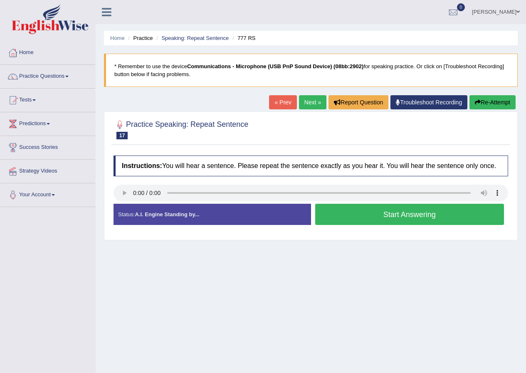
click at [420, 208] on button "Start Answering" at bounding box center [409, 214] width 189 height 21
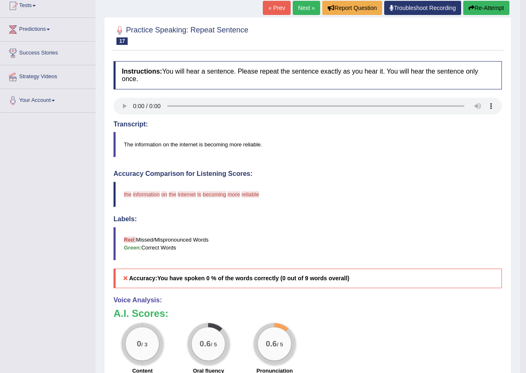
scroll to position [42, 0]
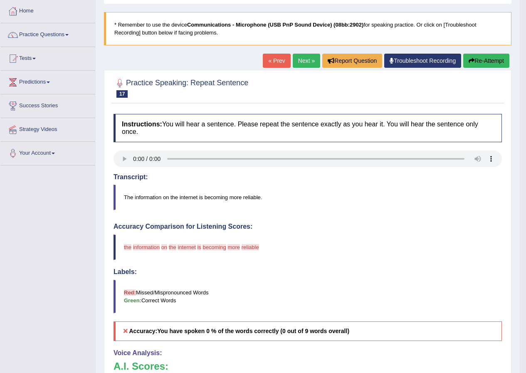
click at [307, 63] on link "Next »" at bounding box center [306, 61] width 27 height 14
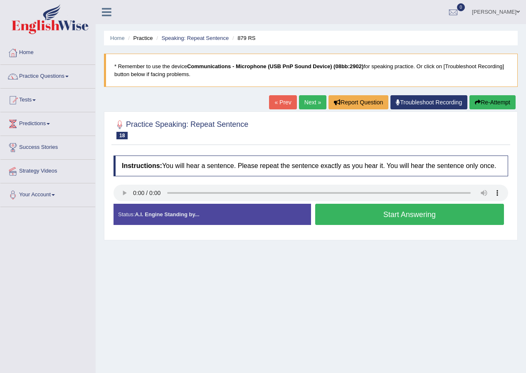
click at [373, 205] on button "Start Answering" at bounding box center [409, 214] width 189 height 21
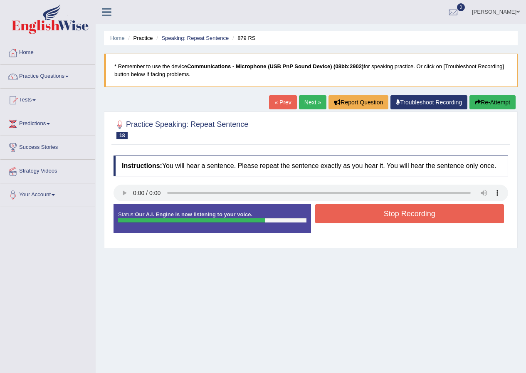
click at [427, 216] on button "Stop Recording" at bounding box center [409, 213] width 189 height 19
click at [427, 216] on div "Status: Our A.I. Engine is now listening to your voice. Start Answering Stop Re…" at bounding box center [311, 222] width 395 height 37
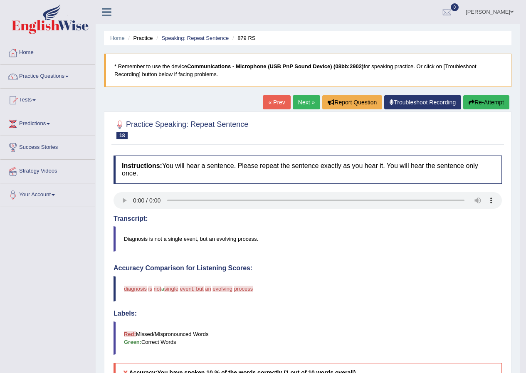
click at [300, 99] on link "Next »" at bounding box center [306, 102] width 27 height 14
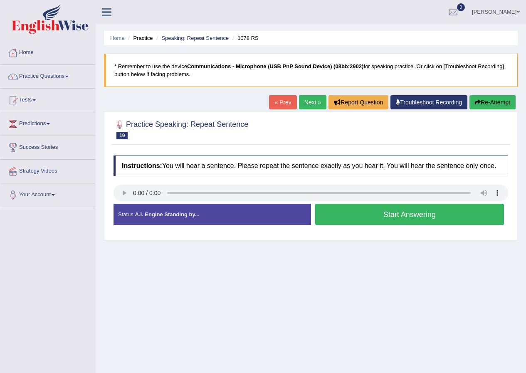
click at [412, 205] on button "Start Answering" at bounding box center [409, 214] width 189 height 21
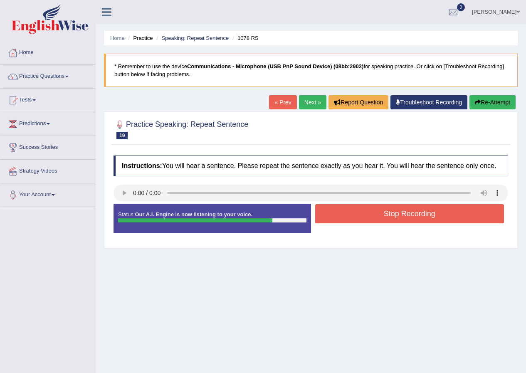
click at [396, 212] on button "Stop Recording" at bounding box center [409, 213] width 189 height 19
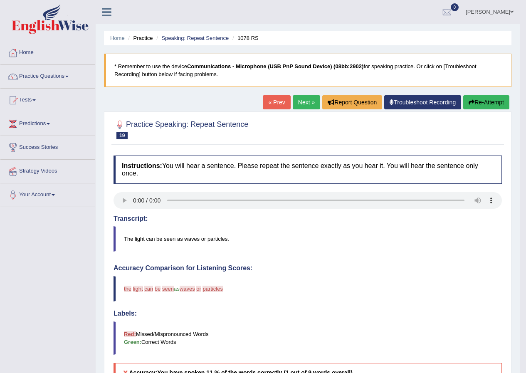
click at [303, 102] on link "Next »" at bounding box center [306, 102] width 27 height 14
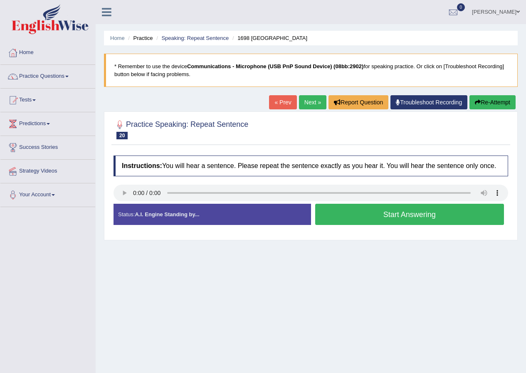
click at [373, 214] on button "Start Answering" at bounding box center [409, 214] width 189 height 21
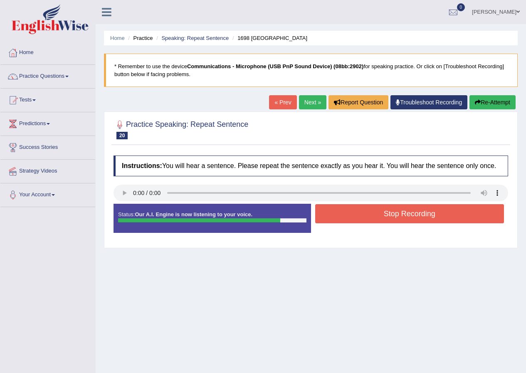
click at [410, 219] on button "Stop Recording" at bounding box center [409, 213] width 189 height 19
click at [410, 219] on div "Status: Our A.I. Engine is now listening to your voice. Start Answering Stop Re…" at bounding box center [311, 222] width 395 height 37
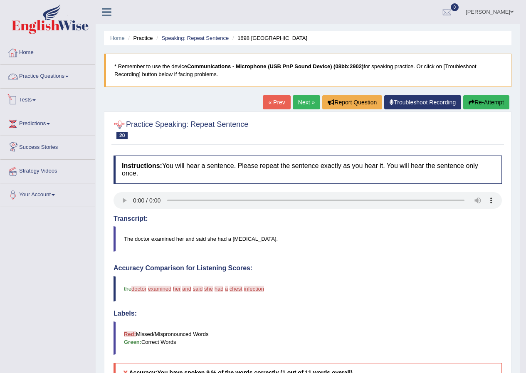
click at [55, 74] on link "Practice Questions" at bounding box center [47, 75] width 95 height 21
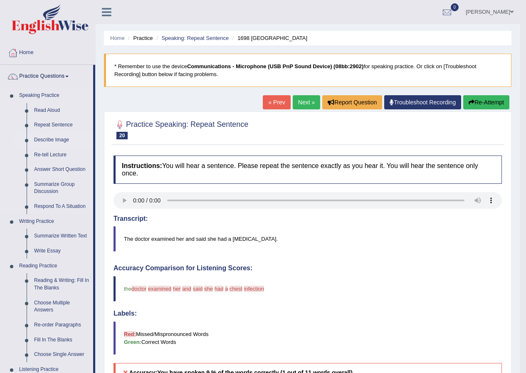
click at [63, 138] on link "Describe Image" at bounding box center [61, 140] width 63 height 15
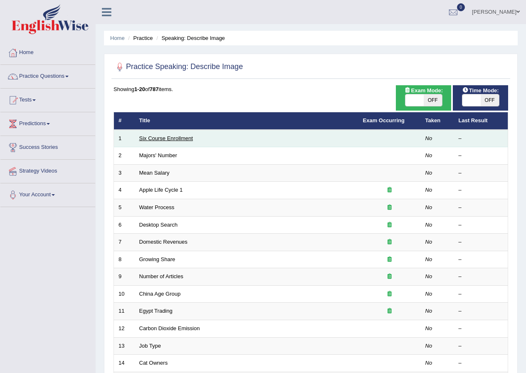
click at [168, 138] on link "Six Course Enrollment" at bounding box center [166, 138] width 54 height 6
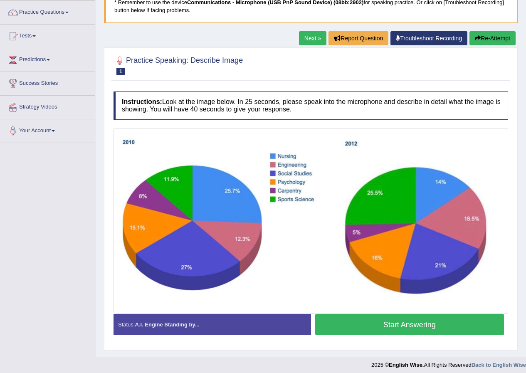
scroll to position [69, 0]
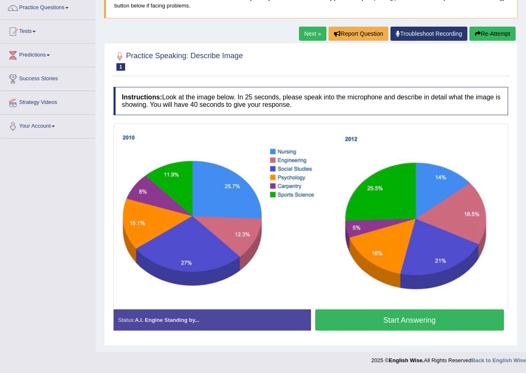
click at [407, 319] on button "Start Answering" at bounding box center [409, 320] width 189 height 21
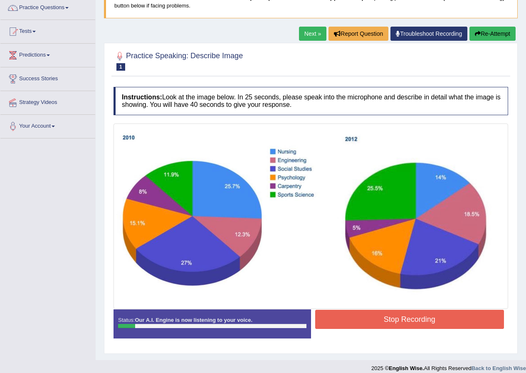
click at [407, 319] on button "Stop Recording" at bounding box center [409, 319] width 189 height 19
click at [407, 319] on div "Status: Our A.I. Engine is now listening to your voice. Start Answering Stop Re…" at bounding box center [311, 328] width 395 height 37
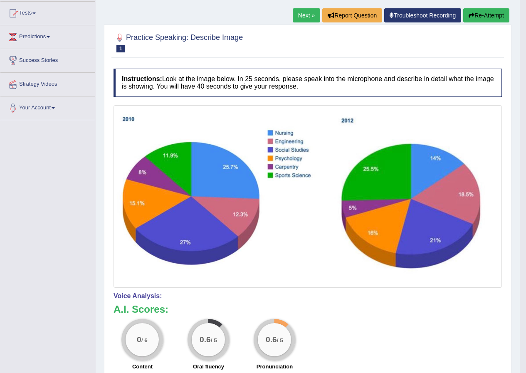
scroll to position [27, 0]
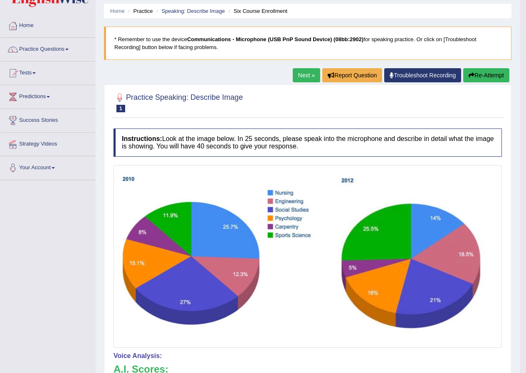
click at [473, 75] on button "Re-Attempt" at bounding box center [487, 75] width 46 height 14
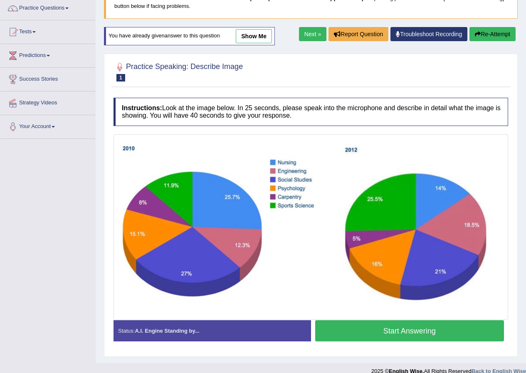
scroll to position [69, 0]
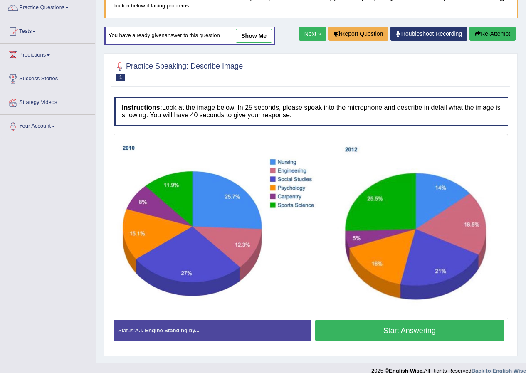
click at [393, 330] on button "Start Answering" at bounding box center [409, 330] width 189 height 21
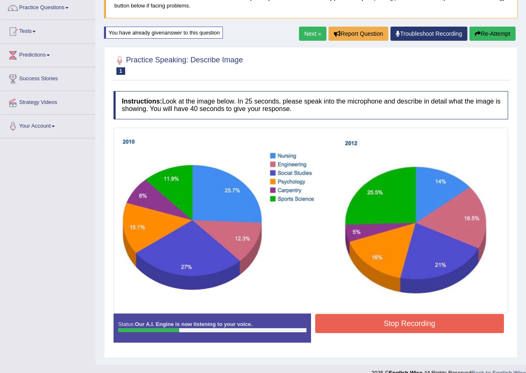
click at [407, 324] on button "Stop Recording" at bounding box center [409, 323] width 189 height 19
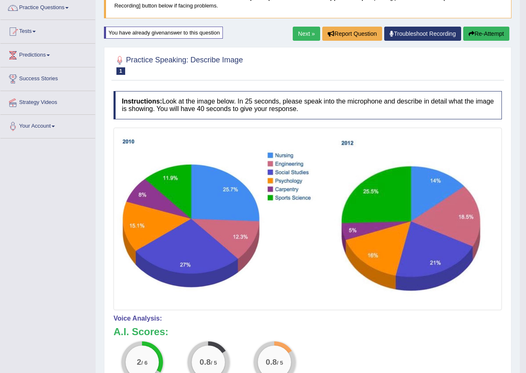
click at [491, 36] on button "Re-Attempt" at bounding box center [487, 34] width 46 height 14
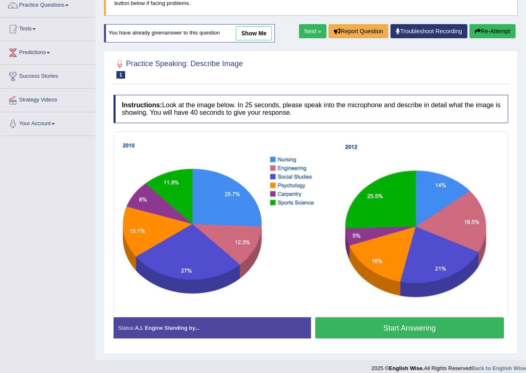
click at [392, 332] on button "Start Answering" at bounding box center [409, 327] width 189 height 21
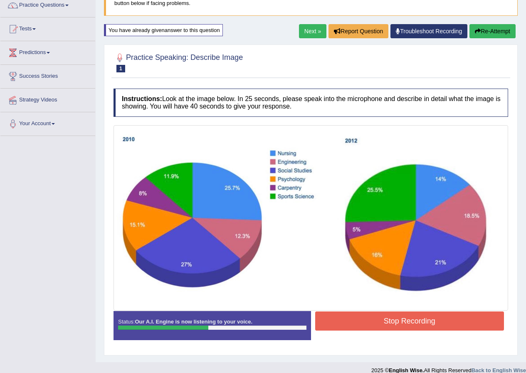
click at [397, 325] on button "Stop Recording" at bounding box center [409, 321] width 189 height 19
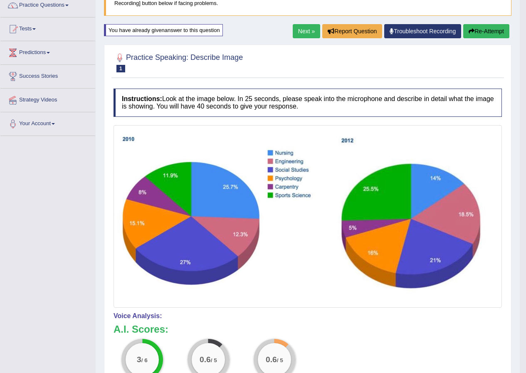
click at [488, 33] on button "Re-Attempt" at bounding box center [487, 31] width 46 height 14
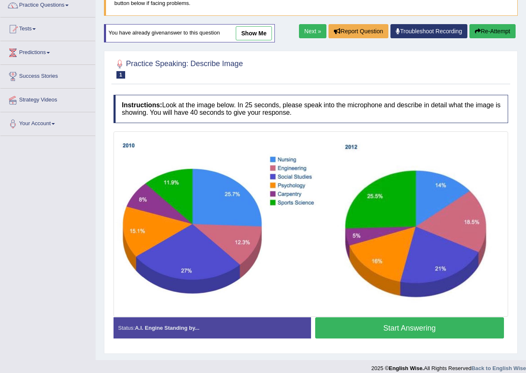
click at [385, 323] on button "Start Answering" at bounding box center [409, 327] width 189 height 21
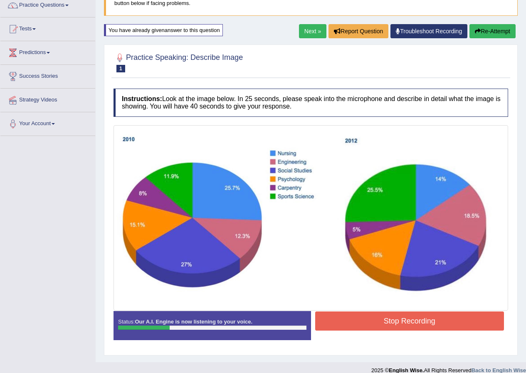
click at [362, 326] on button "Stop Recording" at bounding box center [409, 321] width 189 height 19
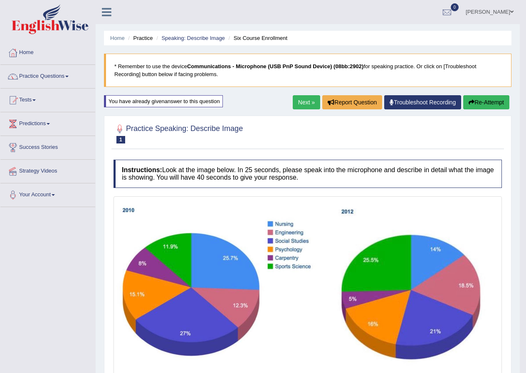
click at [297, 104] on link "Next »" at bounding box center [306, 102] width 27 height 14
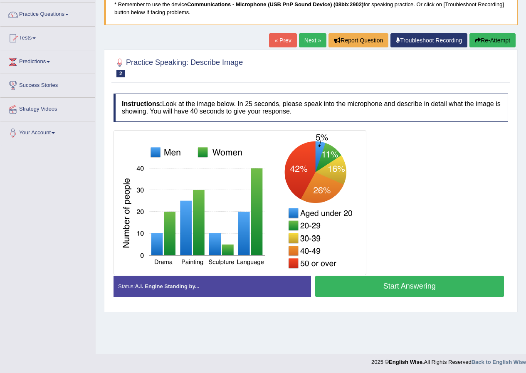
scroll to position [64, 0]
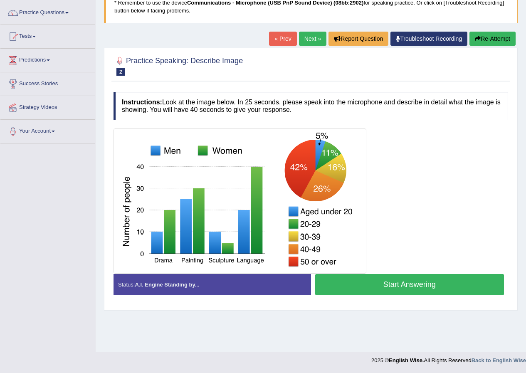
click at [390, 281] on button "Start Answering" at bounding box center [409, 284] width 189 height 21
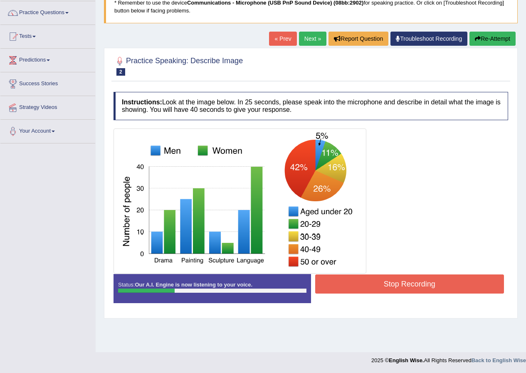
click at [405, 285] on button "Stop Recording" at bounding box center [409, 284] width 189 height 19
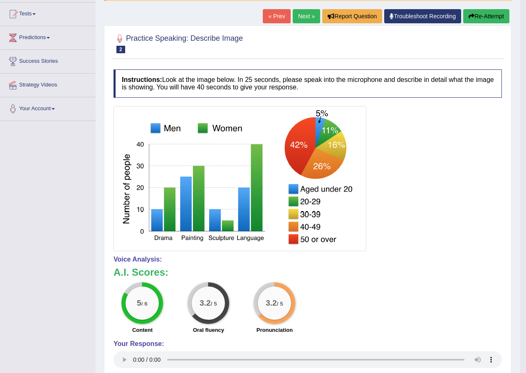
scroll to position [0, 0]
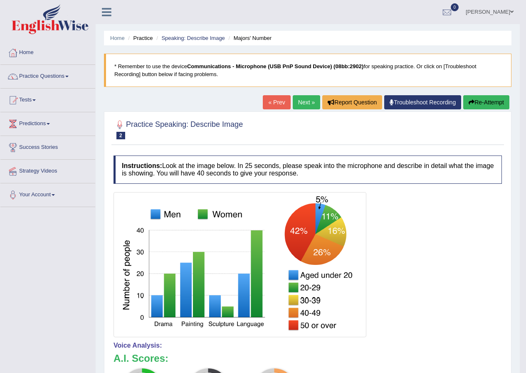
click at [300, 102] on link "Next »" at bounding box center [306, 102] width 27 height 14
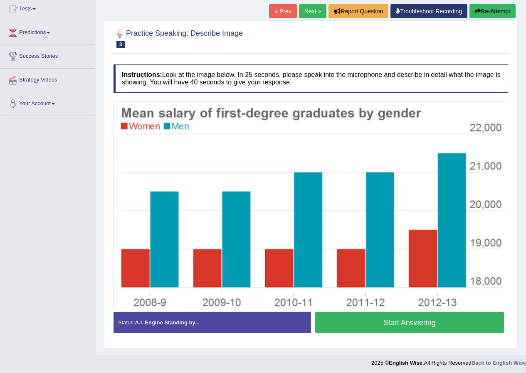
scroll to position [94, 0]
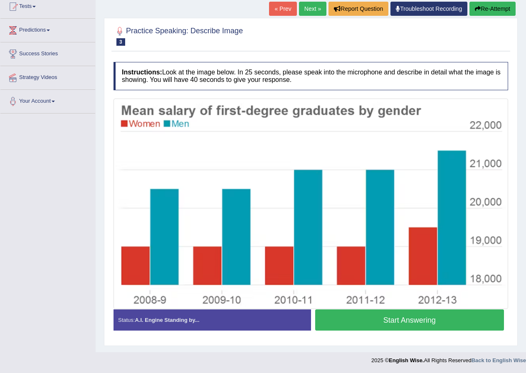
click at [417, 317] on button "Start Answering" at bounding box center [409, 320] width 189 height 21
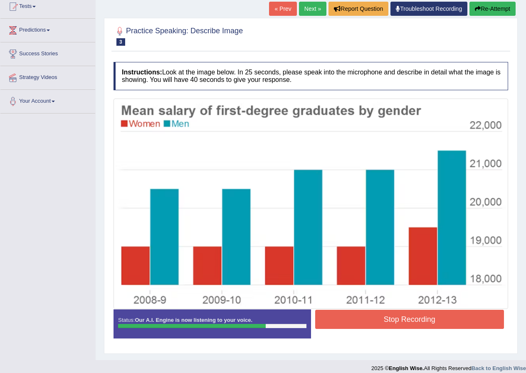
click at [471, 318] on button "Stop Recording" at bounding box center [409, 319] width 189 height 19
click at [472, 317] on div "Status: Our A.I. Engine is now listening to your voice. Start Answering Stop Re…" at bounding box center [311, 328] width 395 height 37
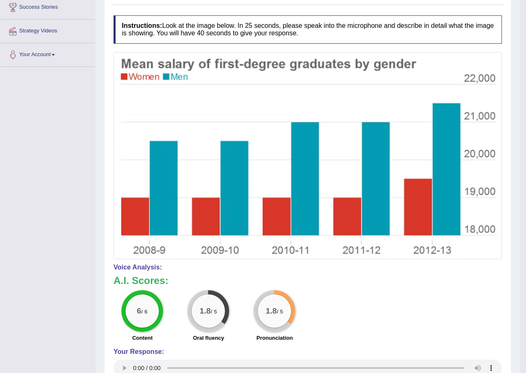
scroll to position [23, 0]
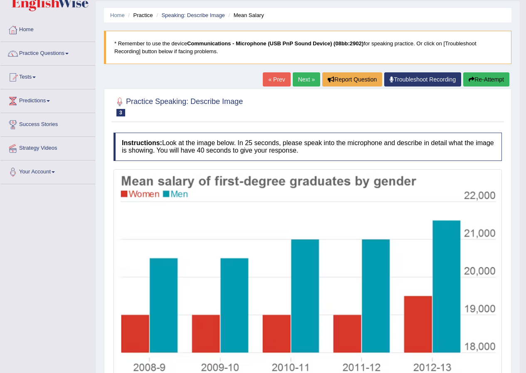
click at [310, 76] on link "Next »" at bounding box center [306, 79] width 27 height 14
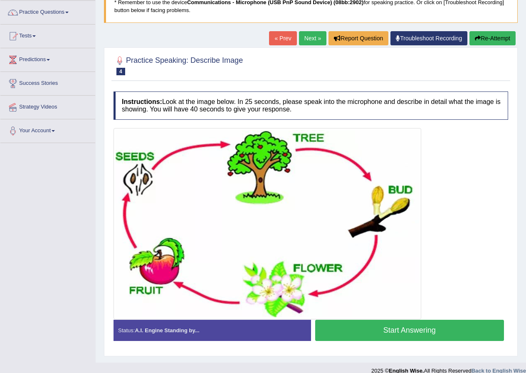
scroll to position [74, 0]
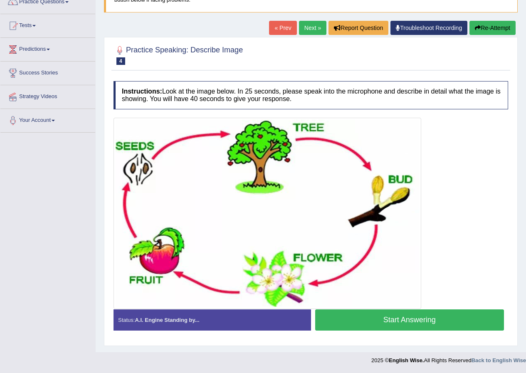
click at [404, 319] on button "Start Answering" at bounding box center [409, 320] width 189 height 21
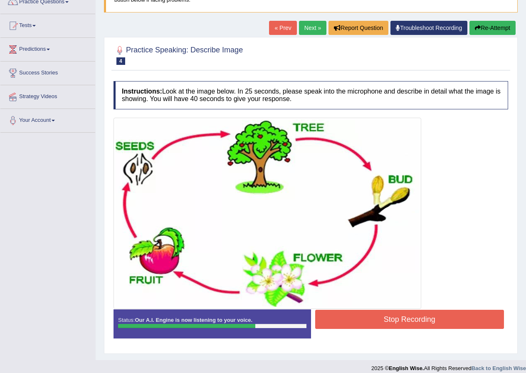
click at [407, 317] on button "Stop Recording" at bounding box center [409, 319] width 189 height 19
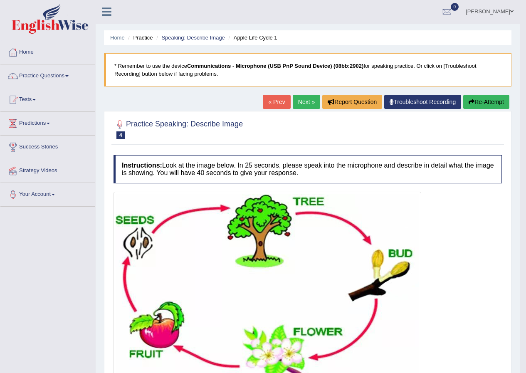
scroll to position [0, 0]
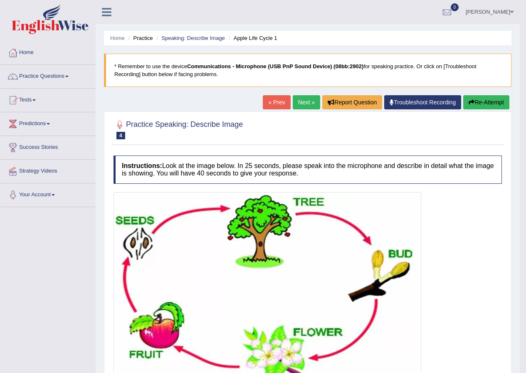
click at [300, 105] on link "Next »" at bounding box center [306, 102] width 27 height 14
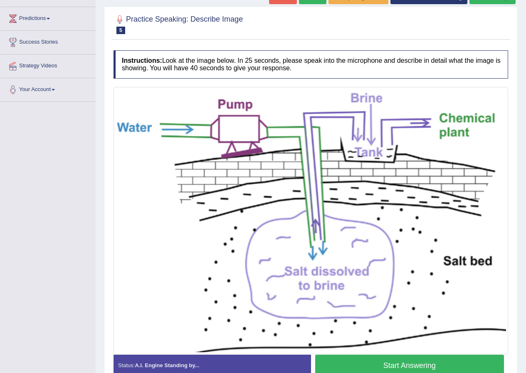
scroll to position [151, 0]
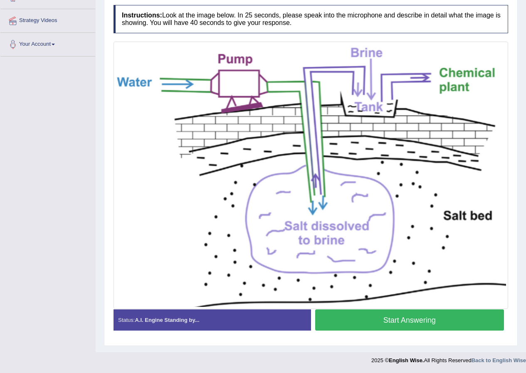
click at [441, 323] on button "Start Answering" at bounding box center [409, 320] width 189 height 21
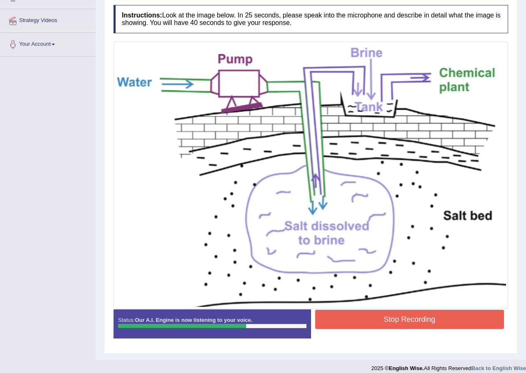
click at [435, 317] on button "Stop Recording" at bounding box center [409, 319] width 189 height 19
click at [435, 317] on div "Status: Our A.I. Engine is now listening to your voice. Start Answering Stop Re…" at bounding box center [311, 328] width 395 height 37
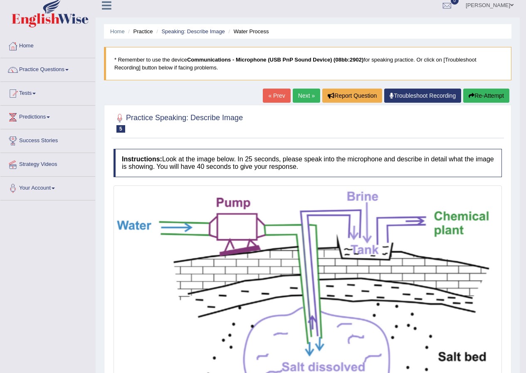
scroll to position [0, 0]
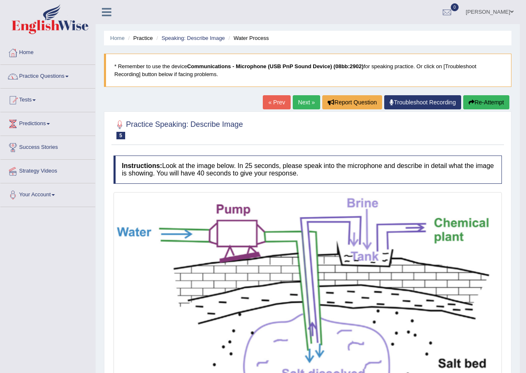
click at [74, 75] on link "Practice Questions" at bounding box center [47, 75] width 95 height 21
click at [92, 86] on li "Practice Questions Speaking Practice Read Aloud Repeat Sentence Describe Image …" at bounding box center [47, 77] width 95 height 24
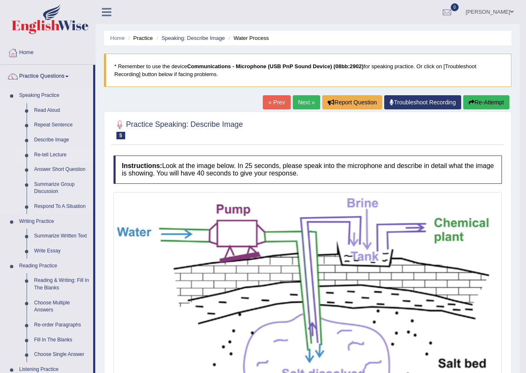
click at [61, 155] on link "Re-tell Lecture" at bounding box center [61, 155] width 63 height 15
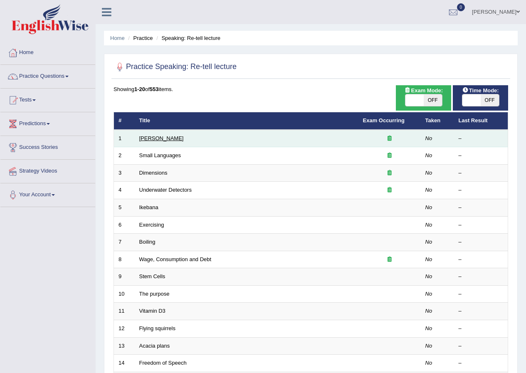
click at [161, 136] on link "[PERSON_NAME]" at bounding box center [161, 138] width 45 height 6
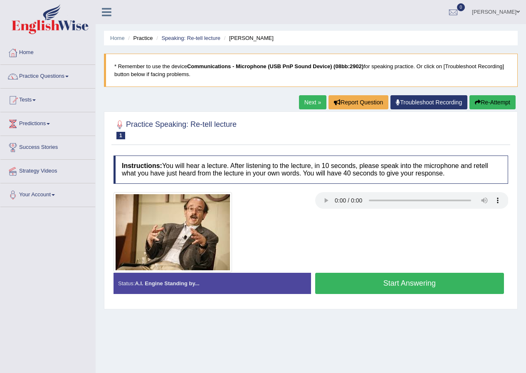
click at [379, 287] on button "Start Answering" at bounding box center [409, 283] width 189 height 21
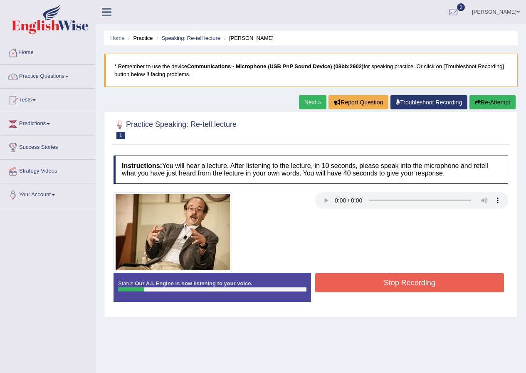
click at [393, 284] on button "Stop Recording" at bounding box center [409, 282] width 189 height 19
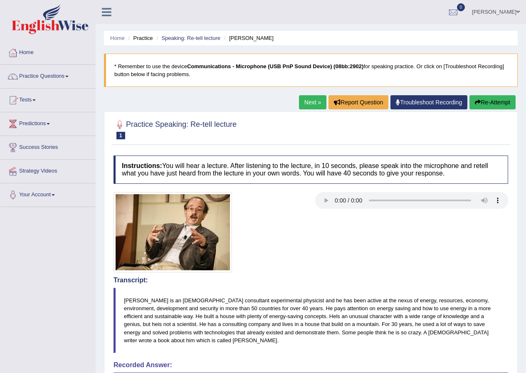
click at [315, 204] on audio at bounding box center [411, 200] width 193 height 17
click at [315, 203] on div at bounding box center [412, 201] width 202 height 19
click at [479, 103] on icon "button" at bounding box center [478, 102] width 6 height 6
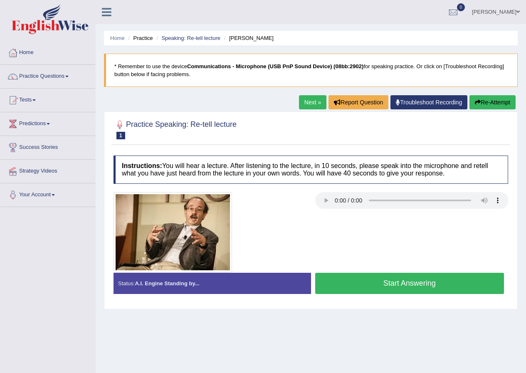
click at [398, 280] on button "Start Answering" at bounding box center [409, 283] width 189 height 21
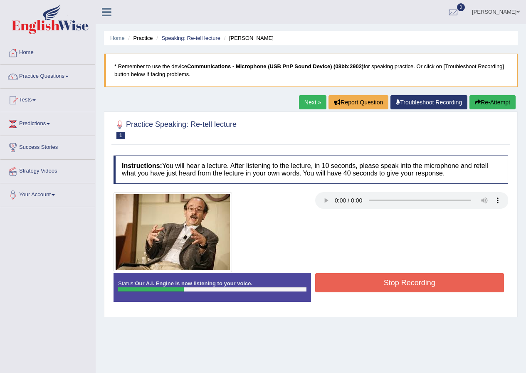
click at [398, 284] on button "Stop Recording" at bounding box center [409, 282] width 189 height 19
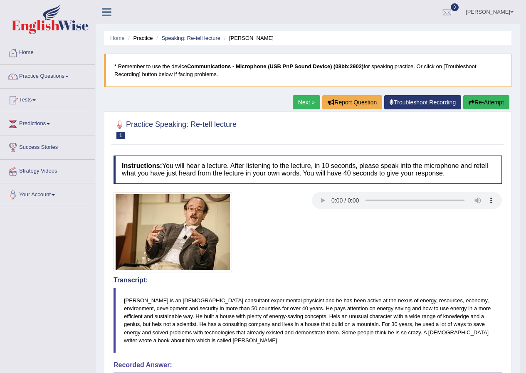
click at [301, 97] on link "Next »" at bounding box center [306, 102] width 27 height 14
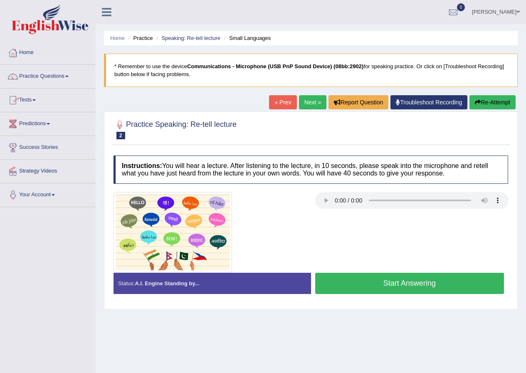
click at [210, 236] on img at bounding box center [173, 232] width 119 height 80
click at [209, 177] on h4 "Instructions: You will hear a lecture. After listening to the lecture, in 10 se…" at bounding box center [311, 170] width 395 height 28
click at [0, 0] on small "Small Languages" at bounding box center [0, 0] width 0 height 0
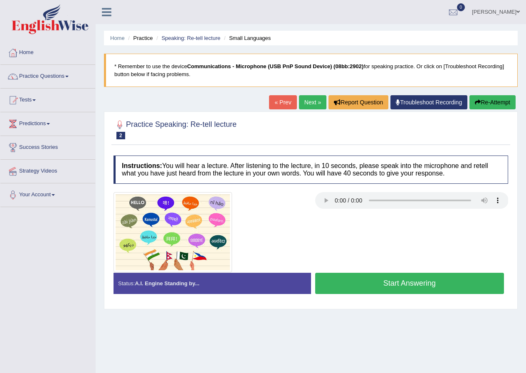
click at [364, 288] on button "Start Answering" at bounding box center [409, 283] width 189 height 21
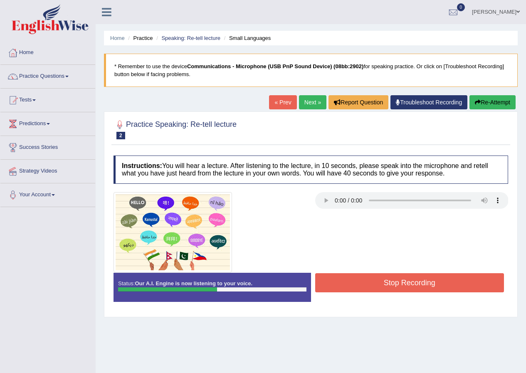
click at [438, 286] on button "Stop Recording" at bounding box center [409, 282] width 189 height 19
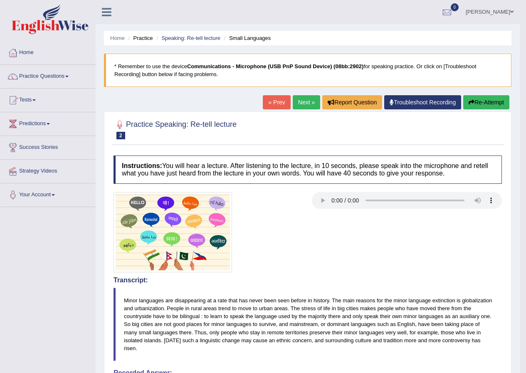
click at [298, 99] on link "Next »" at bounding box center [306, 102] width 27 height 14
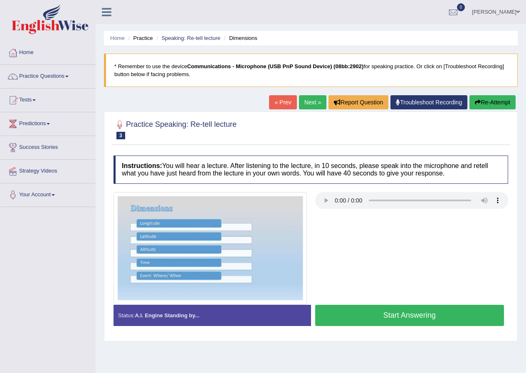
click at [373, 313] on button "Start Answering" at bounding box center [409, 315] width 189 height 21
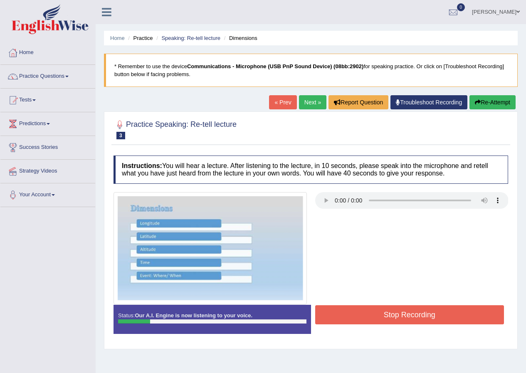
drag, startPoint x: 491, startPoint y: 104, endPoint x: 488, endPoint y: 109, distance: 6.5
click at [491, 105] on button "Re-Attempt" at bounding box center [493, 102] width 46 height 14
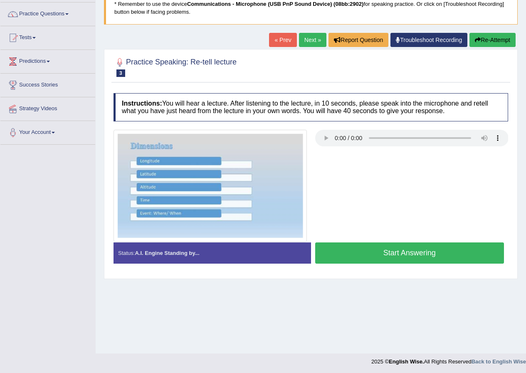
scroll to position [64, 0]
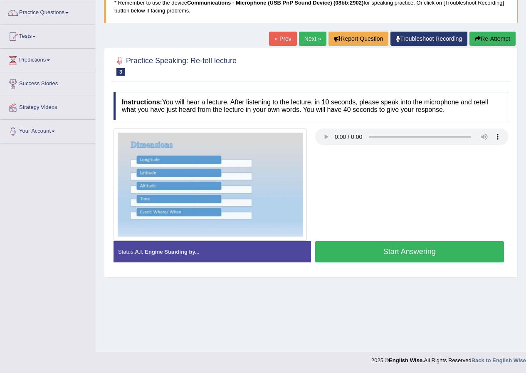
click at [363, 129] on audio at bounding box center [411, 137] width 193 height 17
click at [407, 252] on button "Start Answering" at bounding box center [409, 251] width 189 height 21
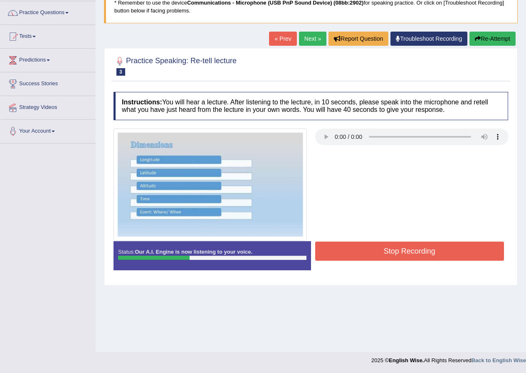
click at [392, 248] on button "Stop Recording" at bounding box center [409, 251] width 189 height 19
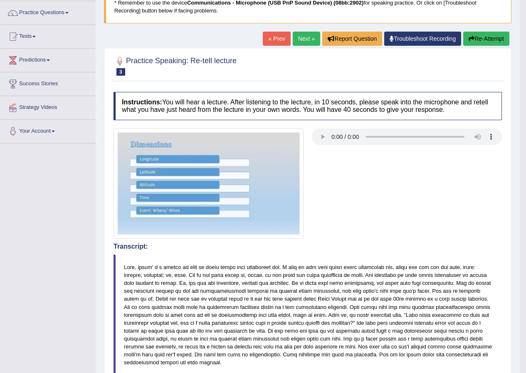
scroll to position [0, 0]
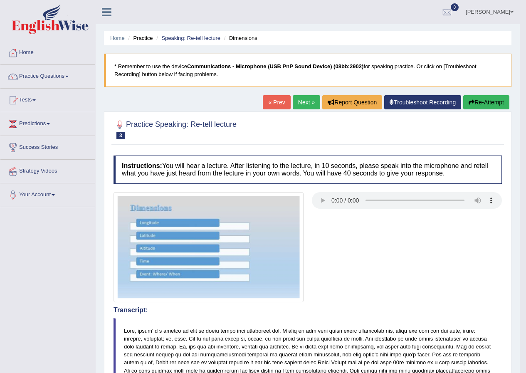
click at [309, 101] on link "Next »" at bounding box center [306, 102] width 27 height 14
